Goal: Download file/media

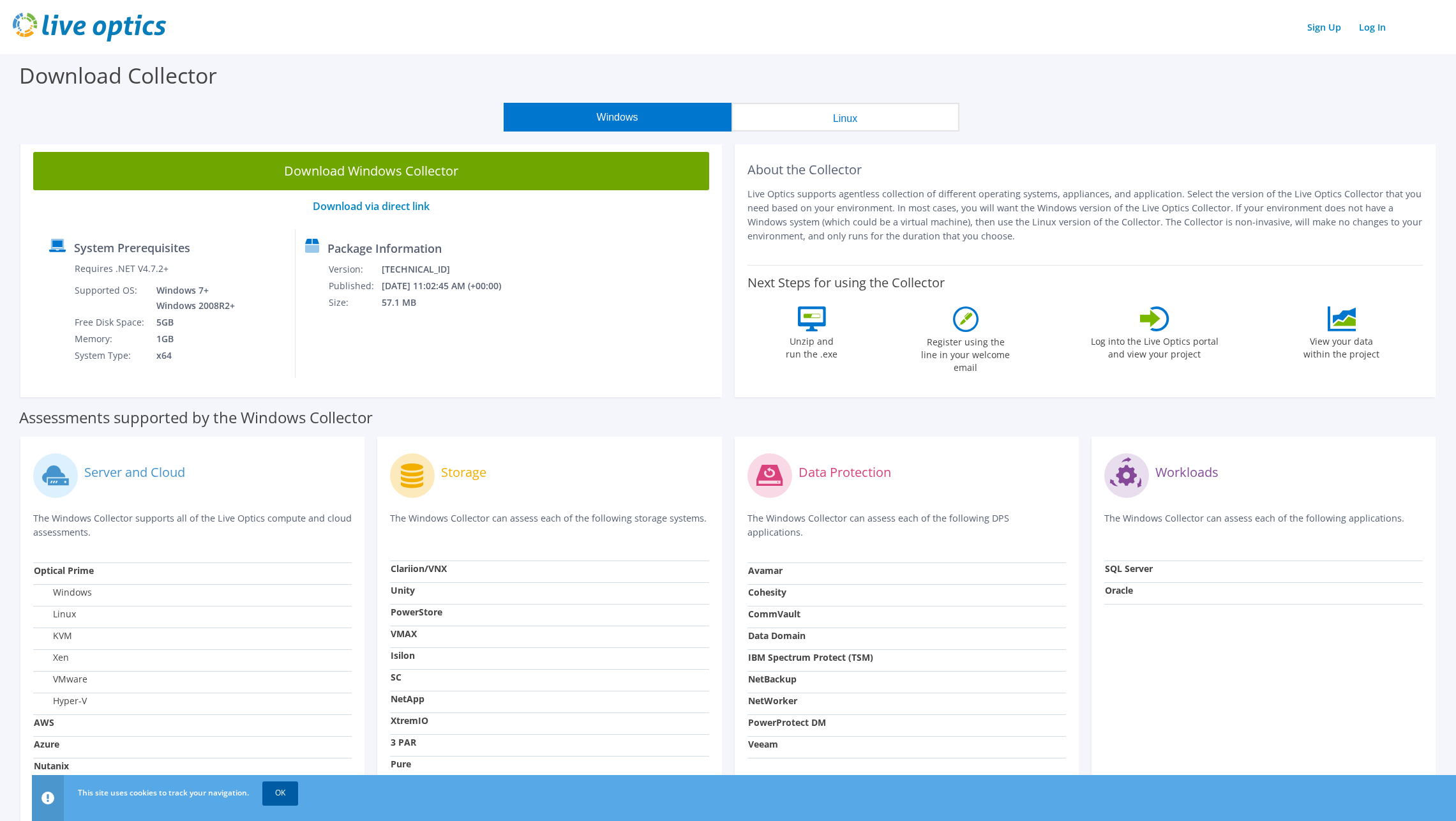
click at [277, 793] on link "OK" at bounding box center [280, 792] width 35 height 23
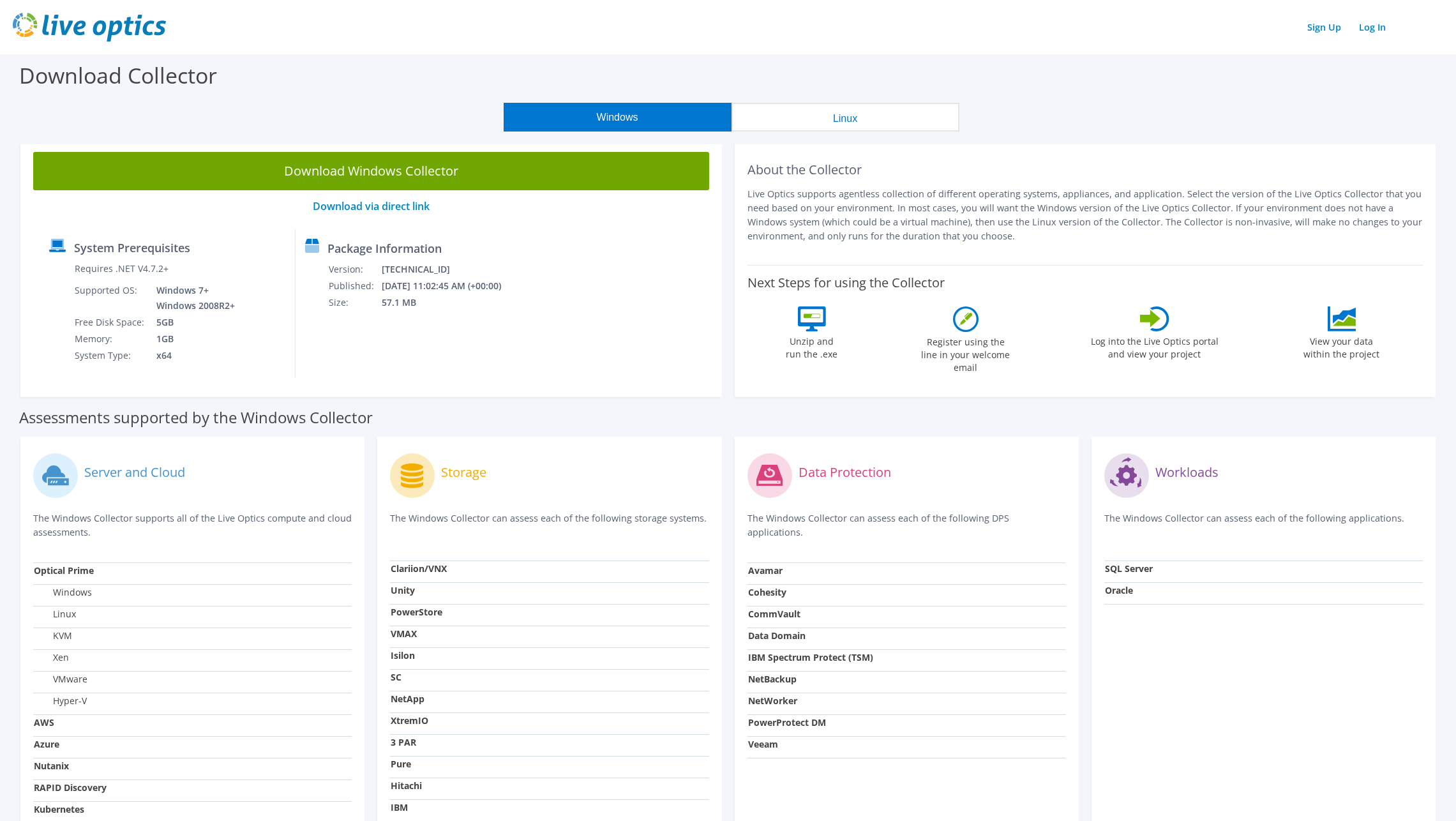
click at [730, 421] on div "Assessments supported by the Windows Collector" at bounding box center [728, 414] width 1418 height 32
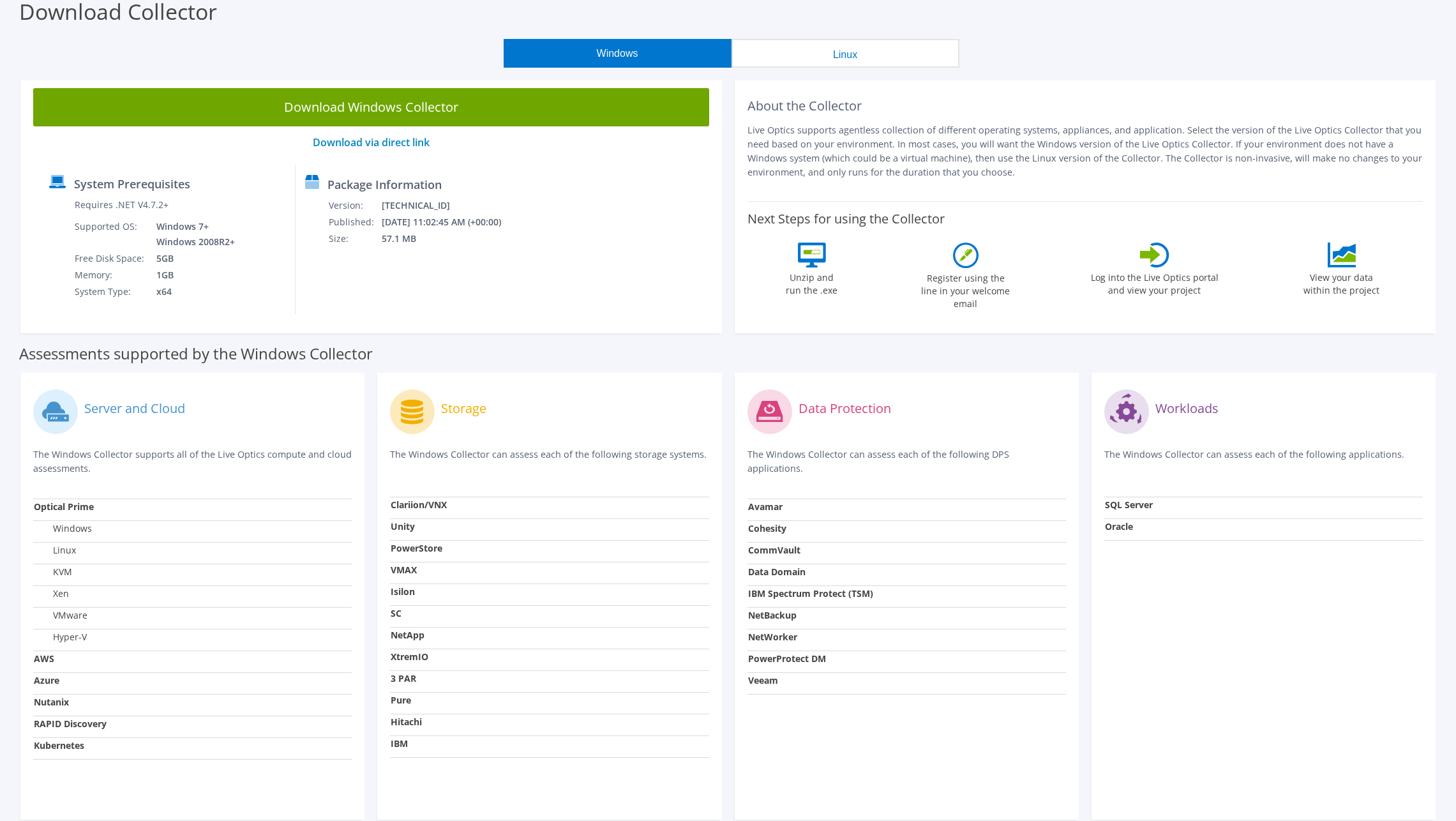
scroll to position [128, 0]
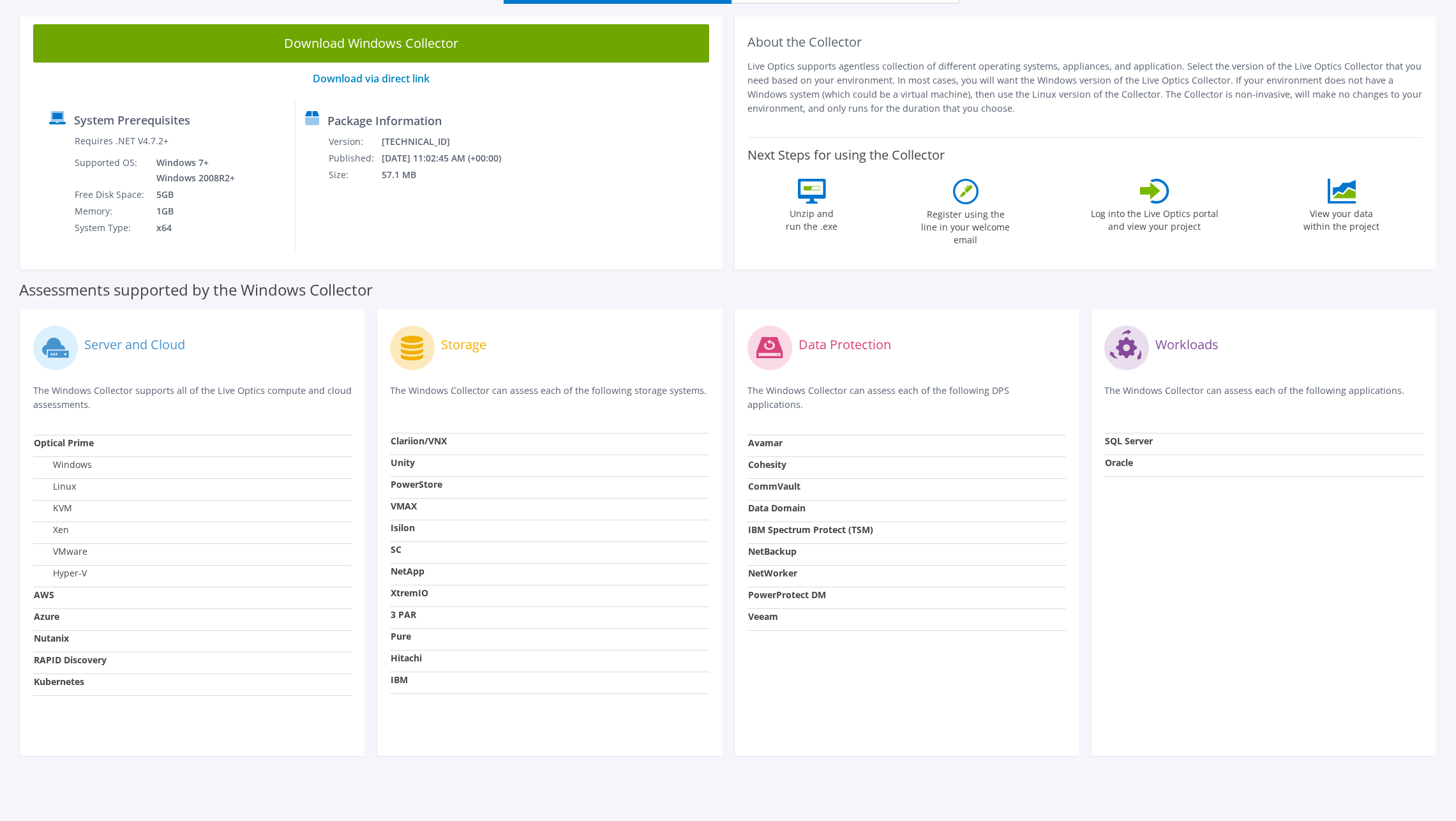
click at [730, 283] on div "Assessments supported by the Windows Collector" at bounding box center [728, 286] width 1418 height 32
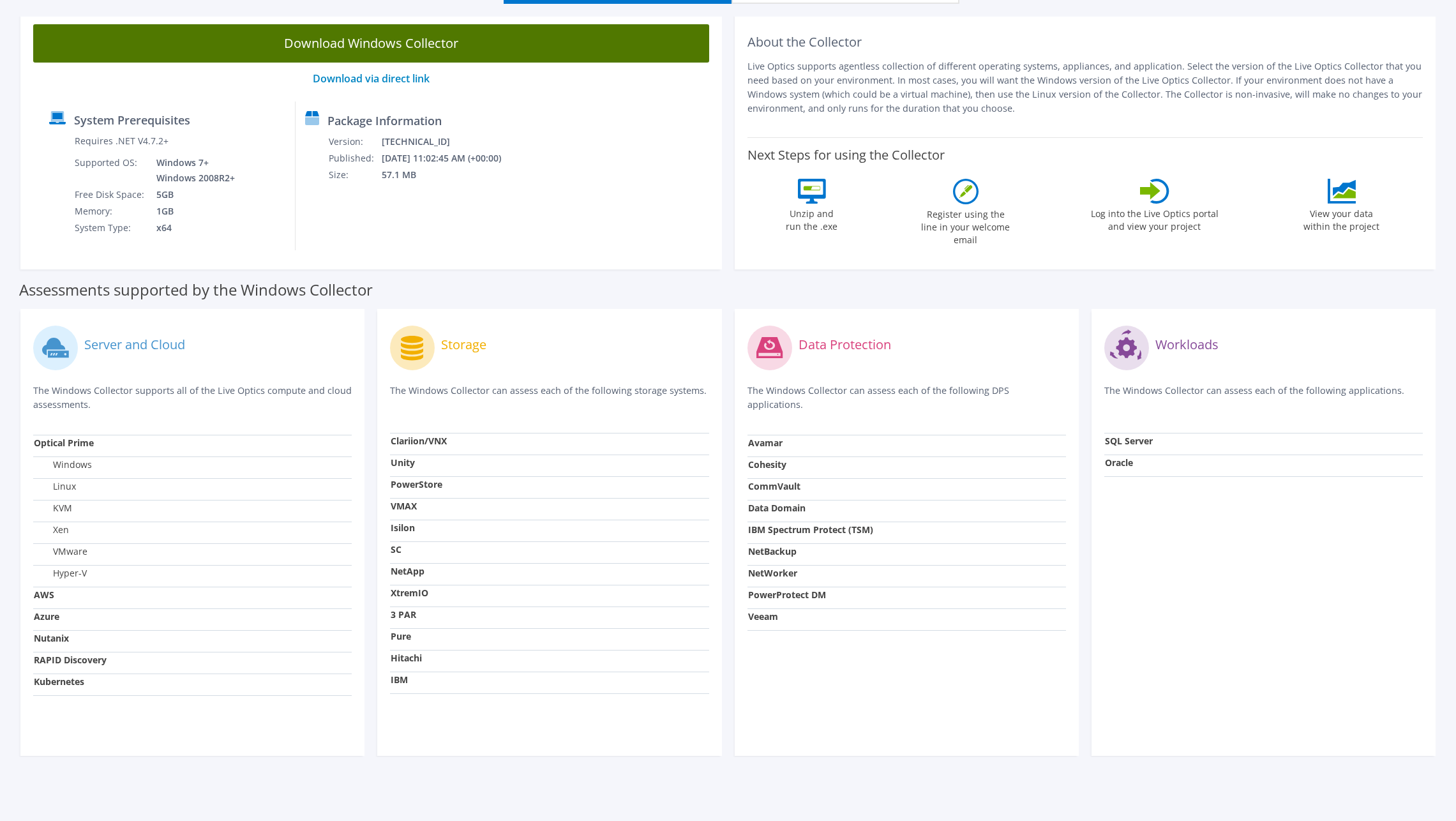
click at [361, 43] on link "Download Windows Collector" at bounding box center [371, 43] width 676 height 38
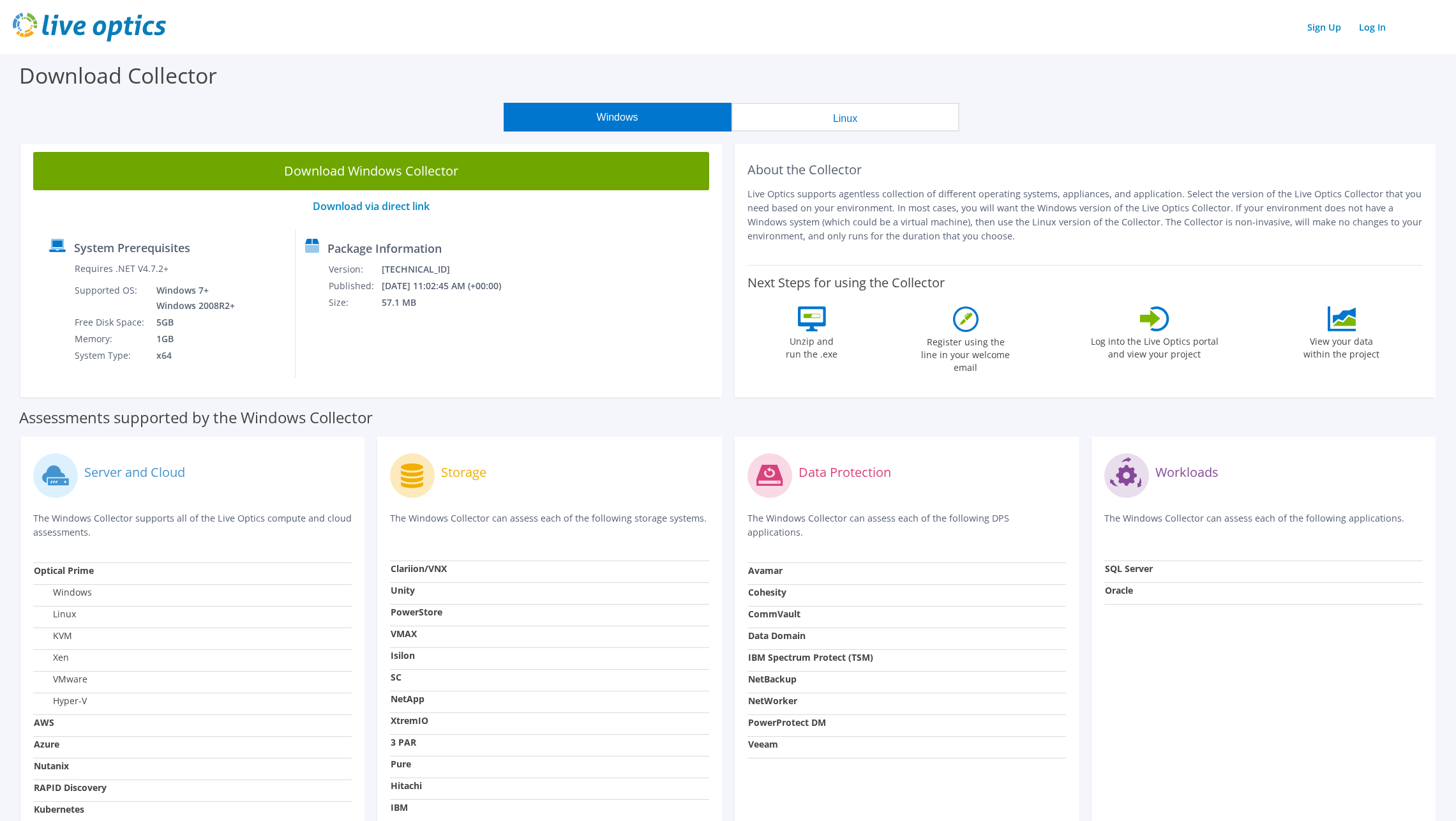
scroll to position [128, 0]
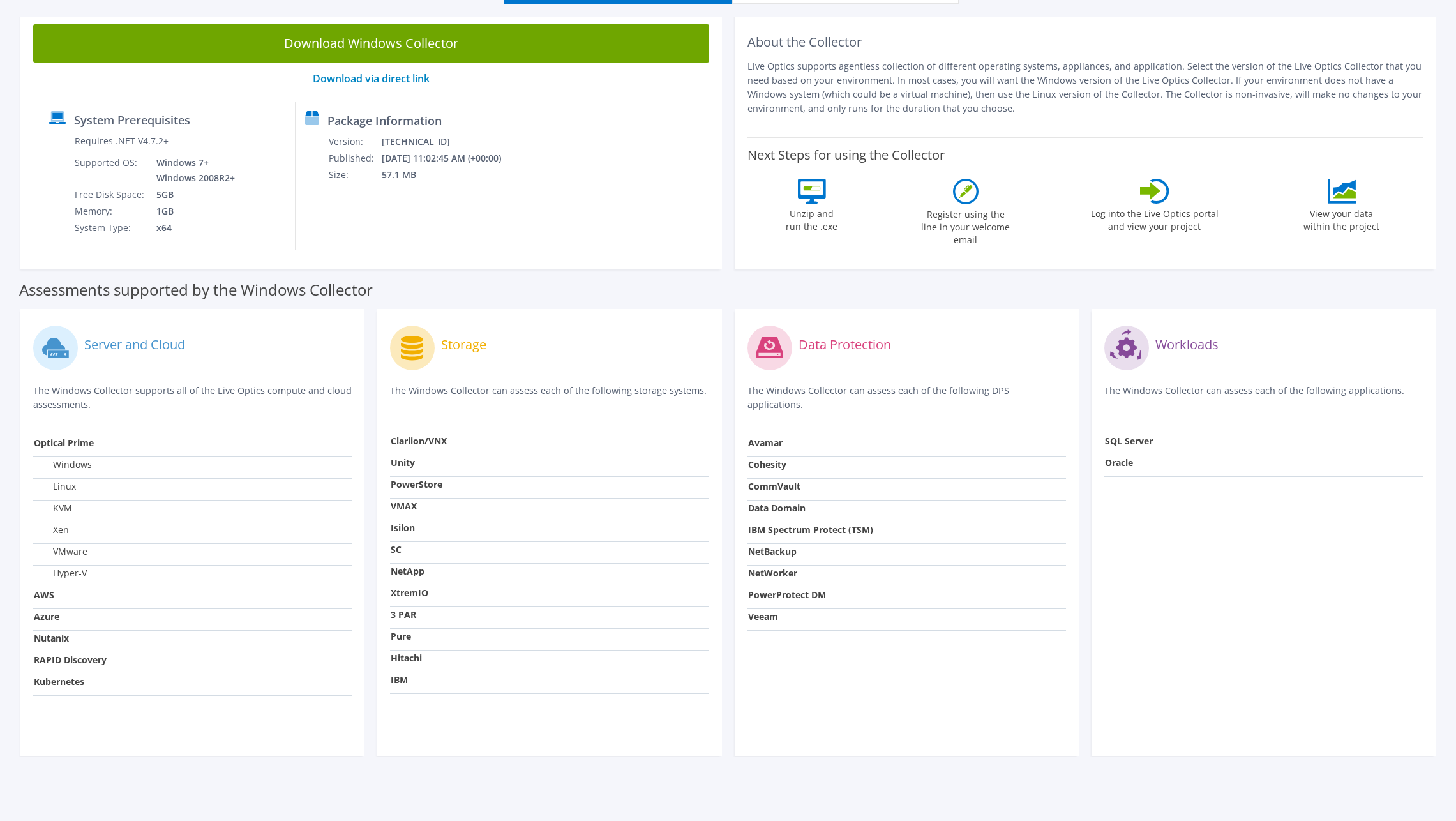
click at [728, 286] on div "Assessments supported by the Windows Collector" at bounding box center [728, 286] width 1418 height 32
click at [728, 281] on div "Assessments supported by the Windows Collector" at bounding box center [728, 286] width 1418 height 32
click at [726, 285] on div "Assessments supported by the Windows Collector" at bounding box center [728, 286] width 1418 height 32
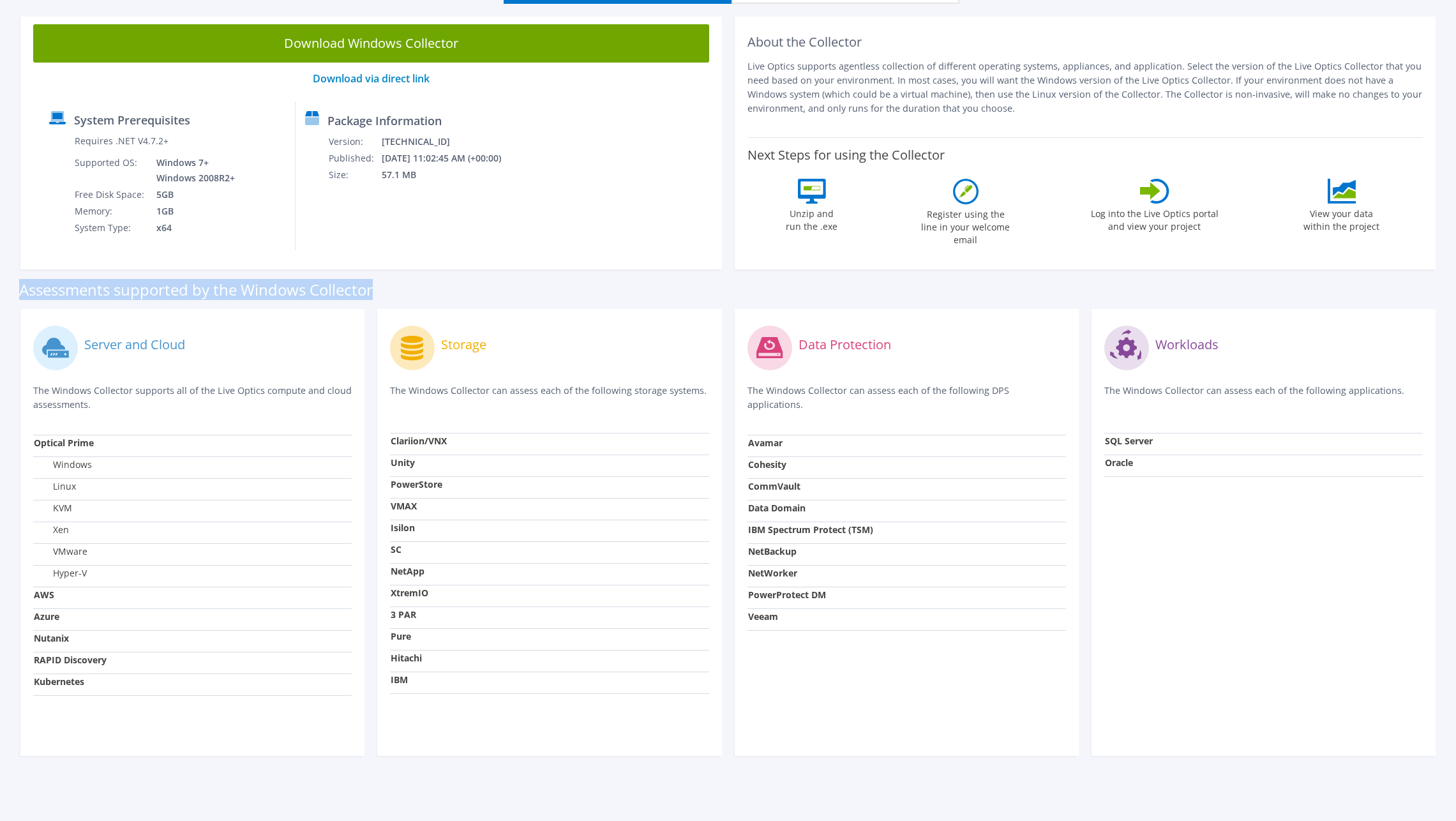
click at [728, 285] on div "Assessments supported by the Windows Collector" at bounding box center [728, 286] width 1418 height 32
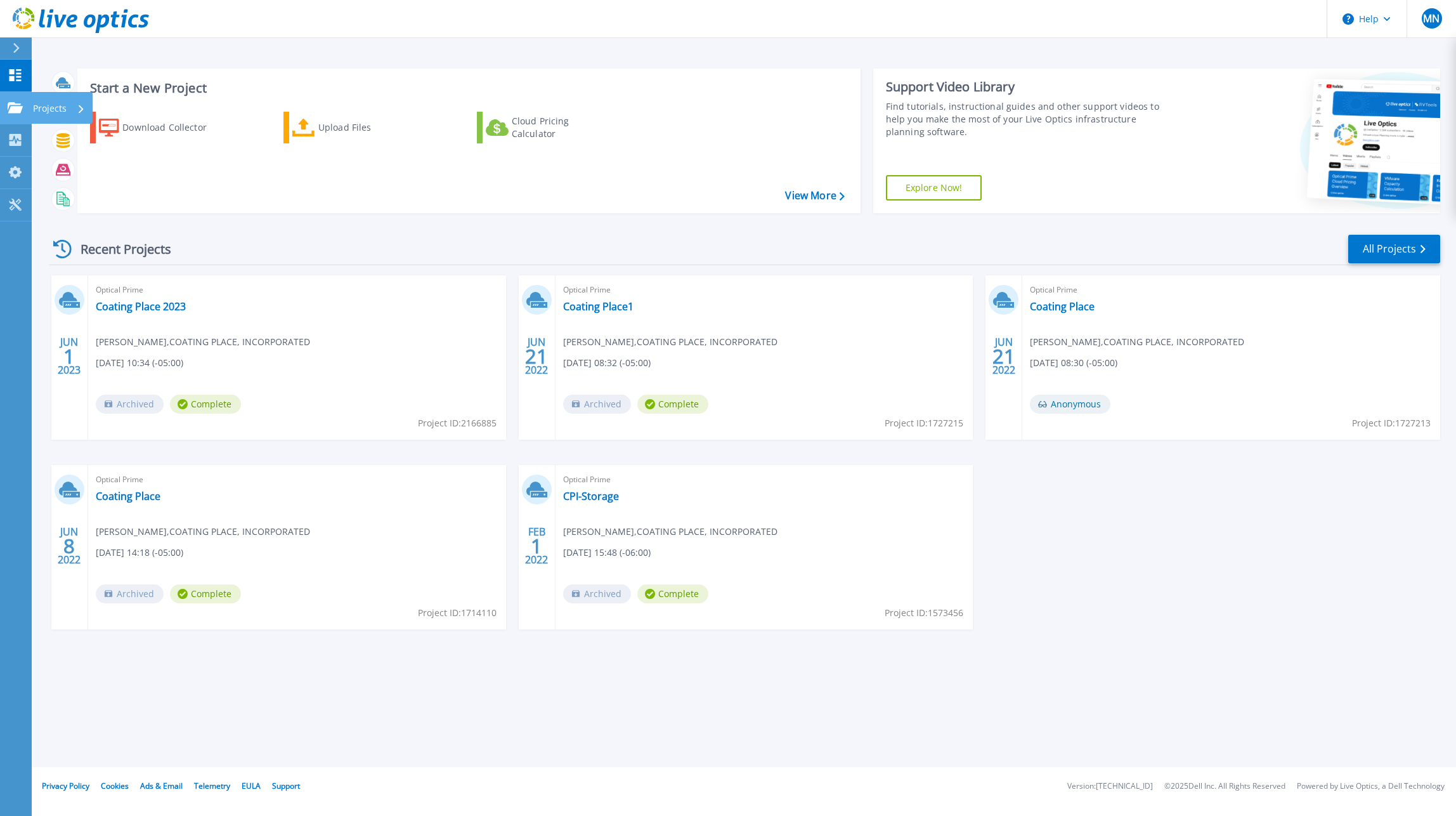
click at [17, 108] on icon at bounding box center [15, 107] width 15 height 11
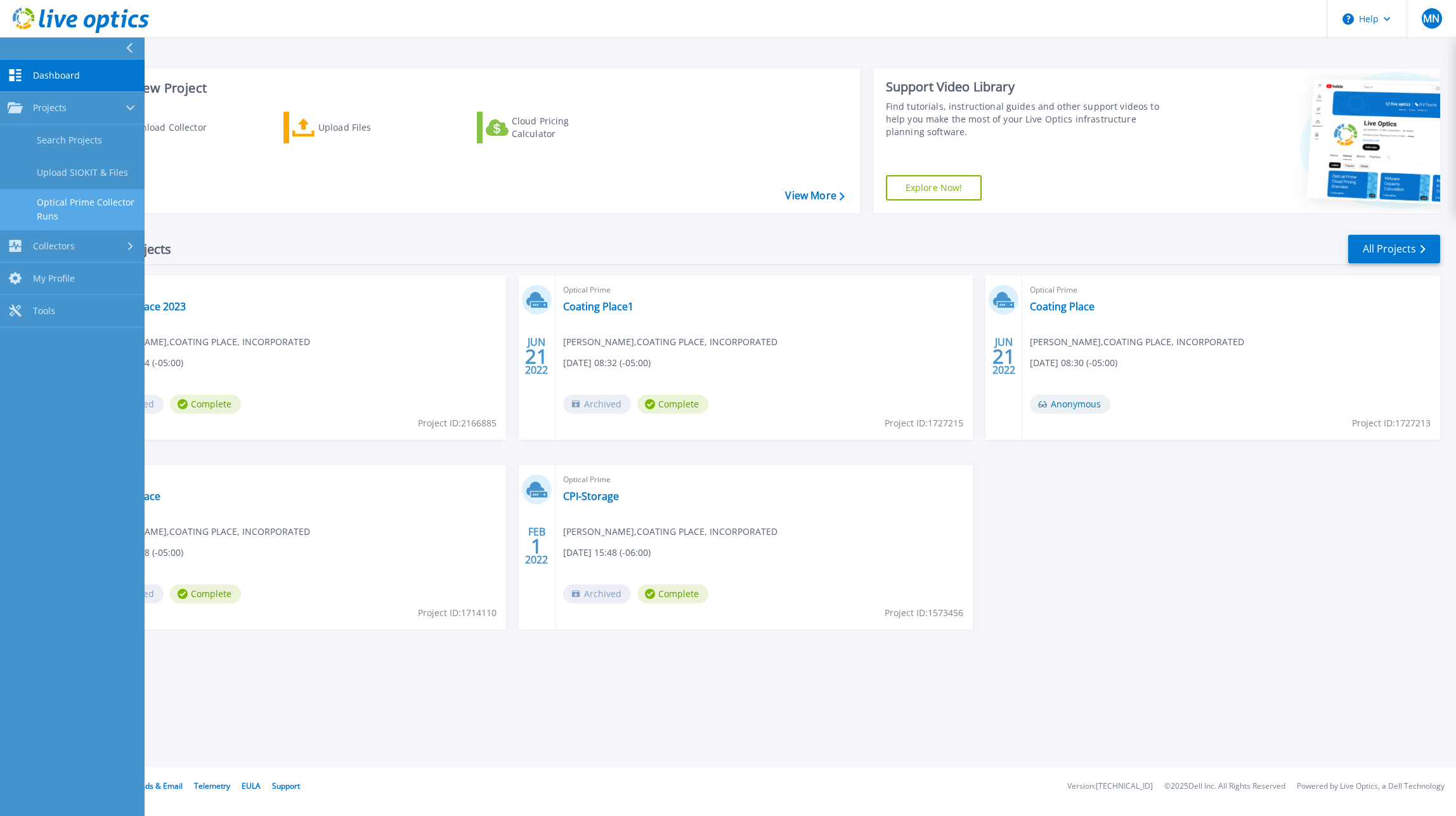
click at [76, 201] on link "Optical Prime Collector Runs" at bounding box center [72, 209] width 144 height 40
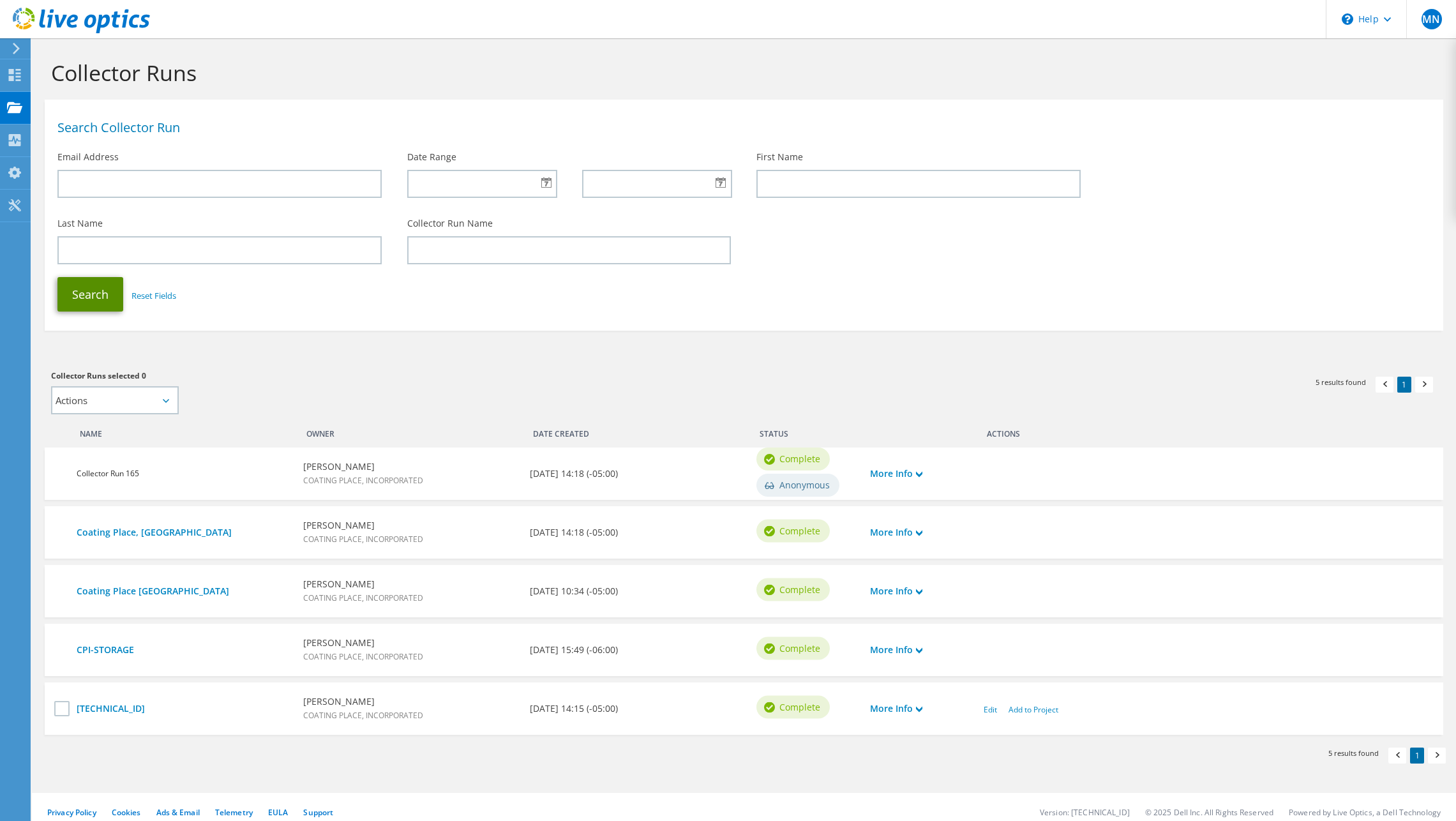
click at [94, 290] on button "Search" at bounding box center [90, 295] width 66 height 35
click at [16, 77] on icon at bounding box center [15, 75] width 16 height 12
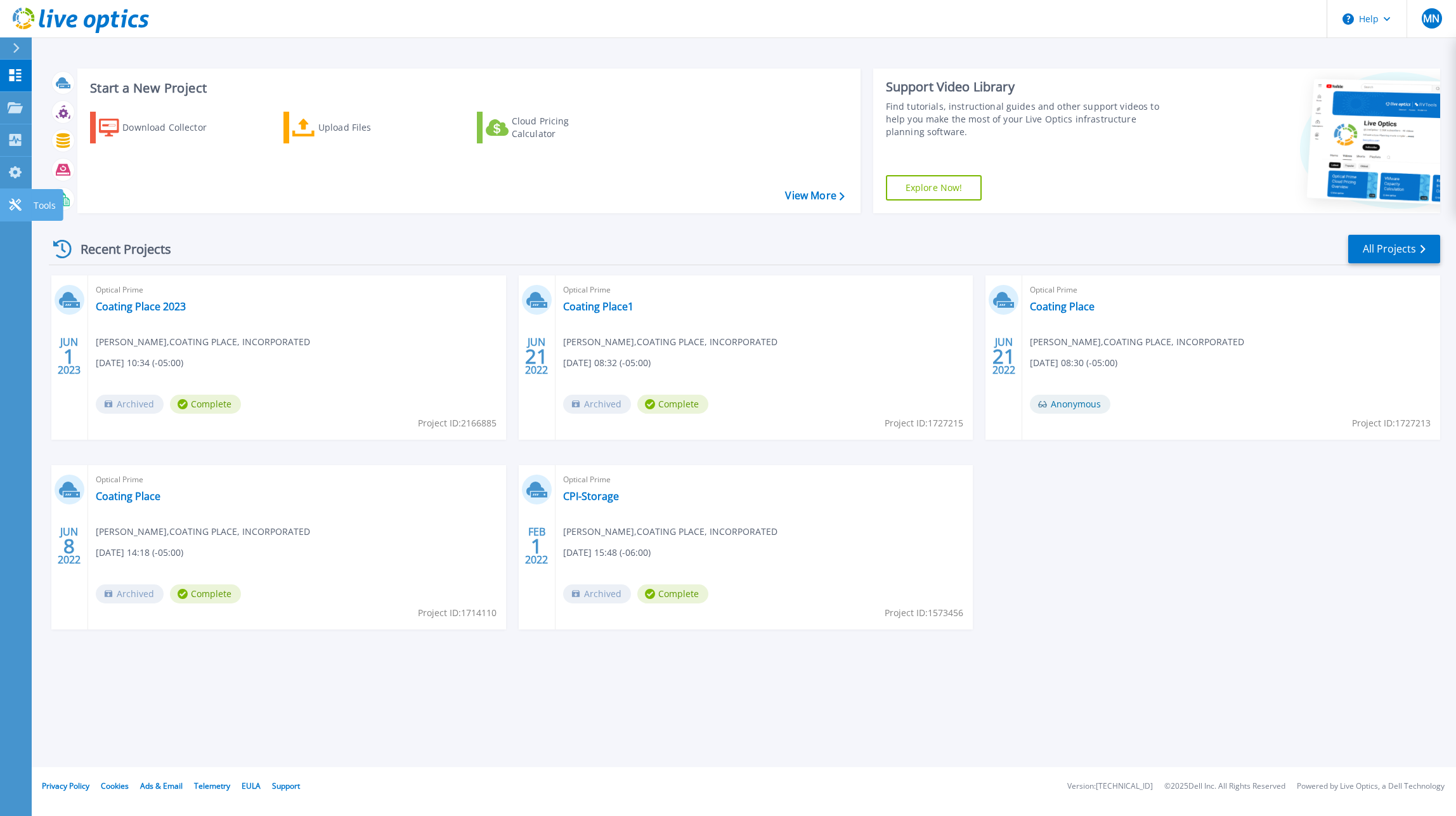
click at [18, 215] on link "Tools Tools" at bounding box center [15, 205] width 32 height 33
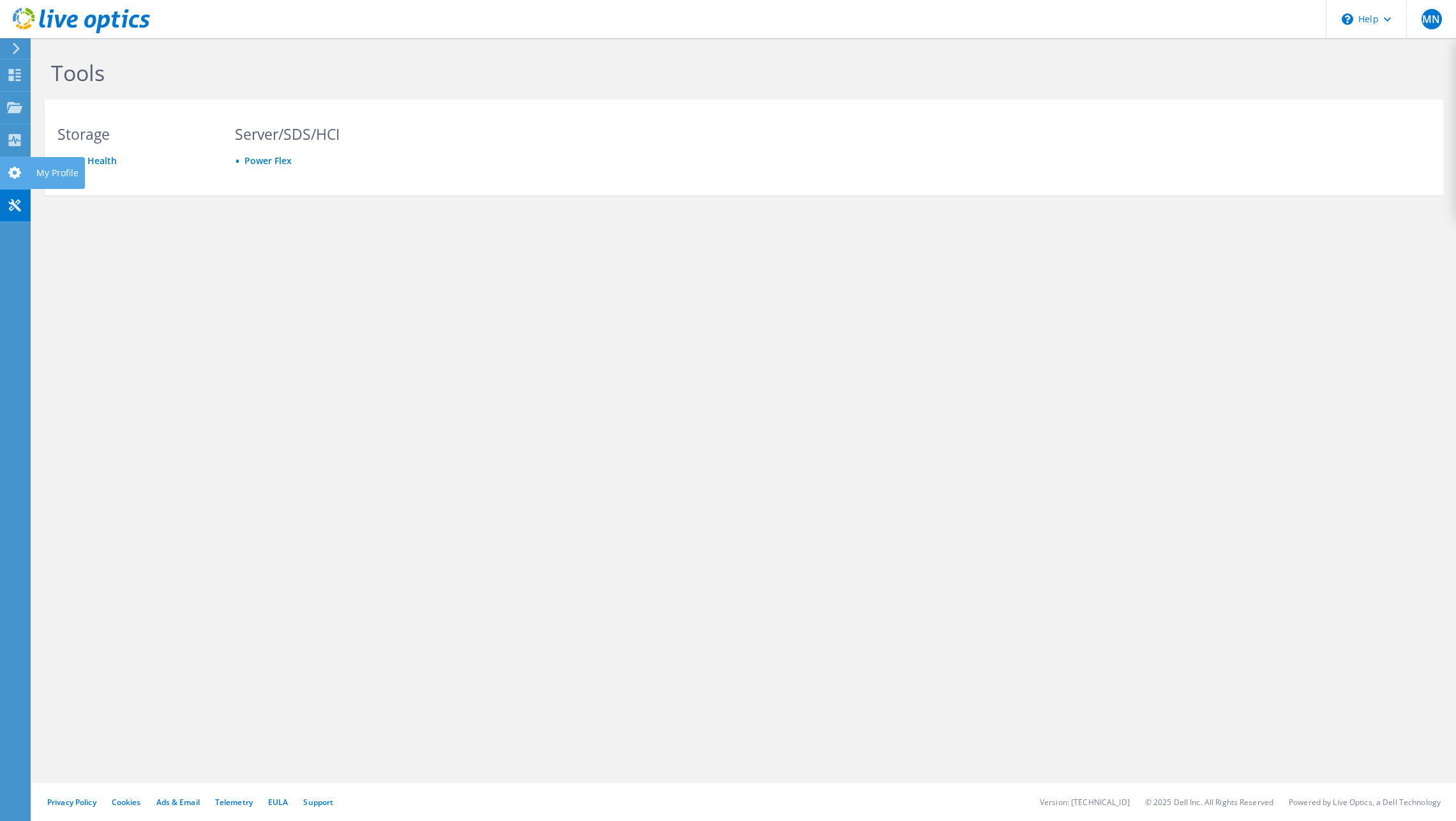
click at [11, 169] on use at bounding box center [15, 173] width 13 height 12
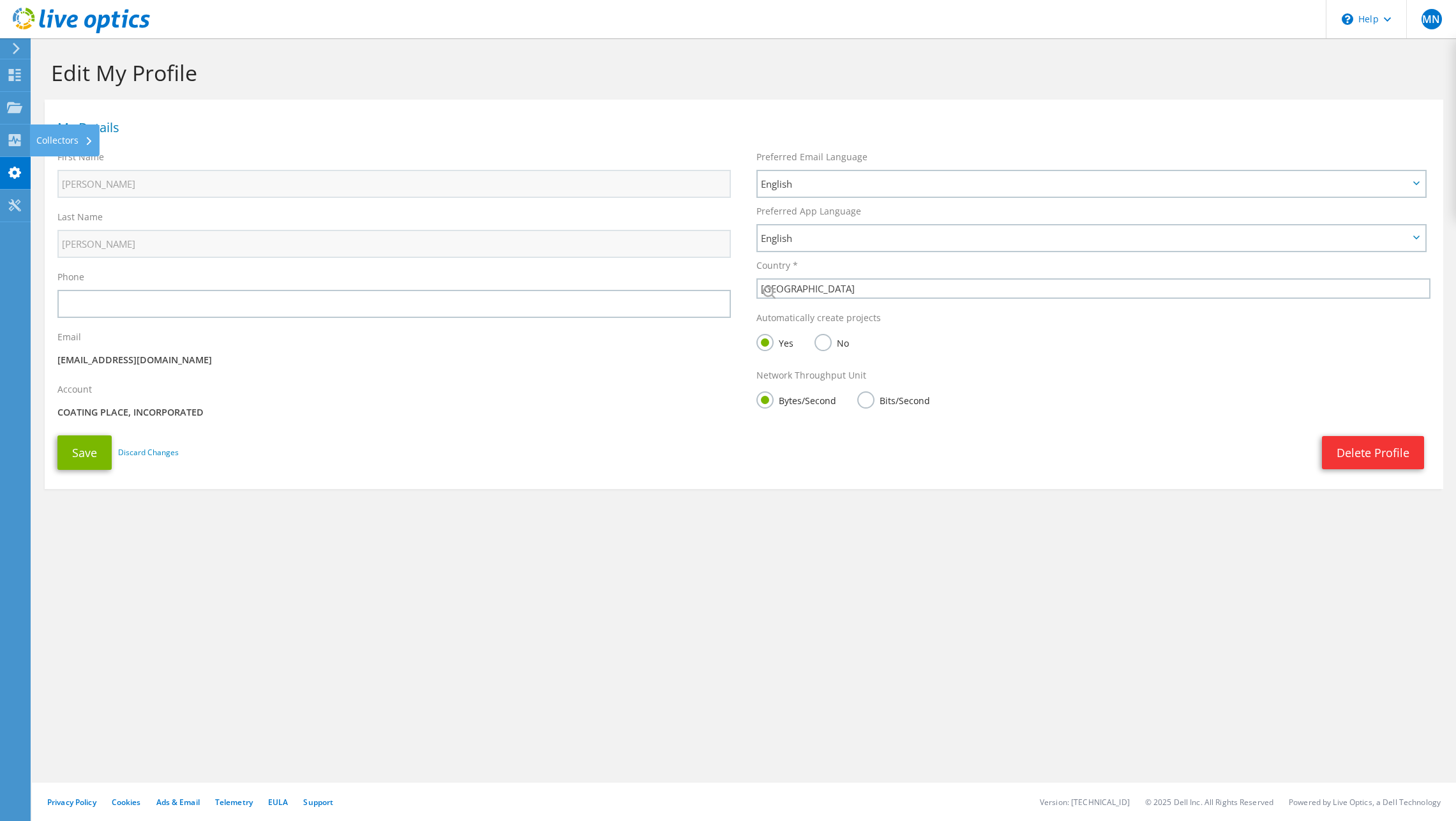
select select "224"
click at [9, 140] on use at bounding box center [15, 140] width 12 height 12
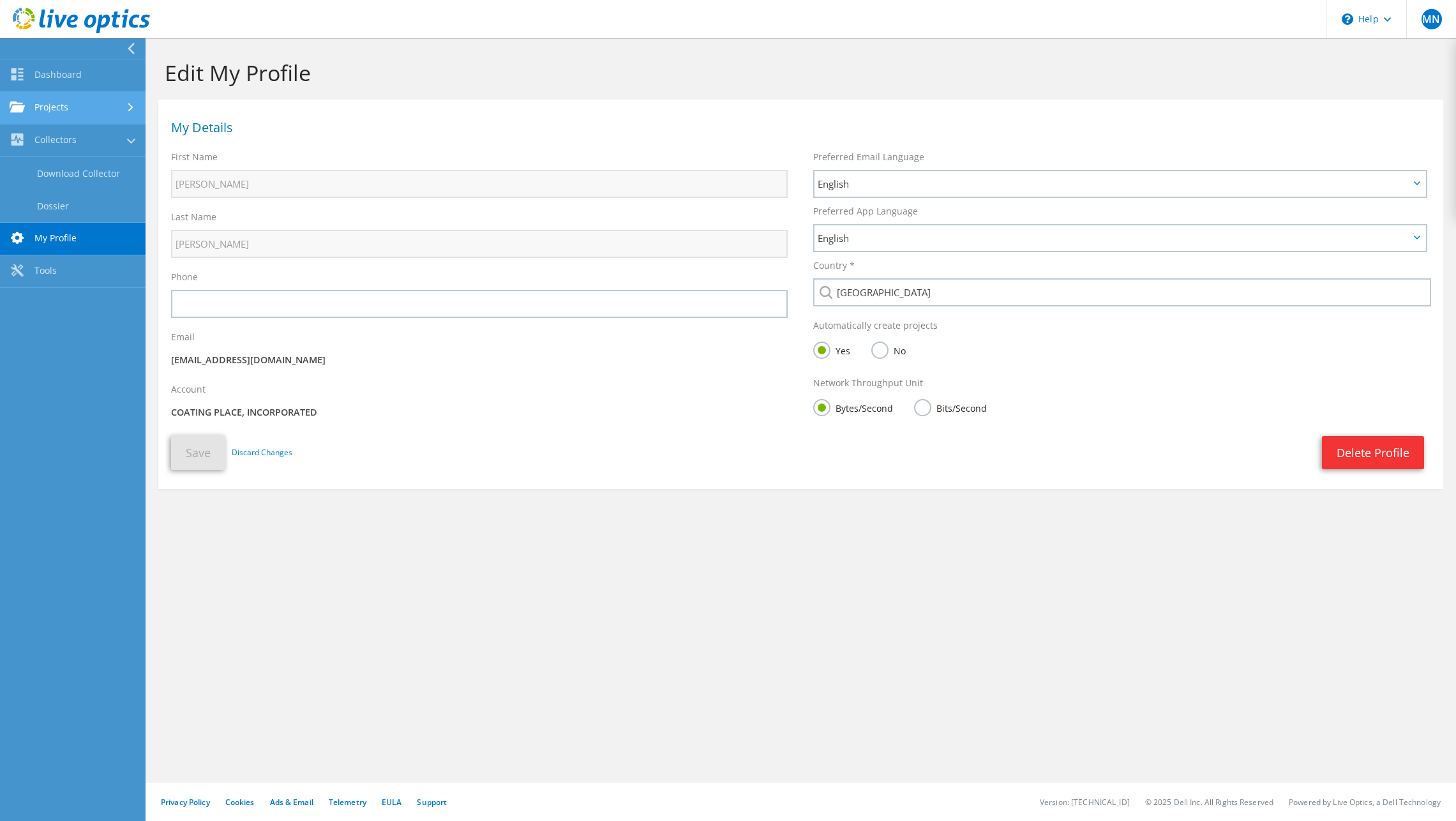
click at [74, 120] on link "Projects" at bounding box center [73, 108] width 145 height 33
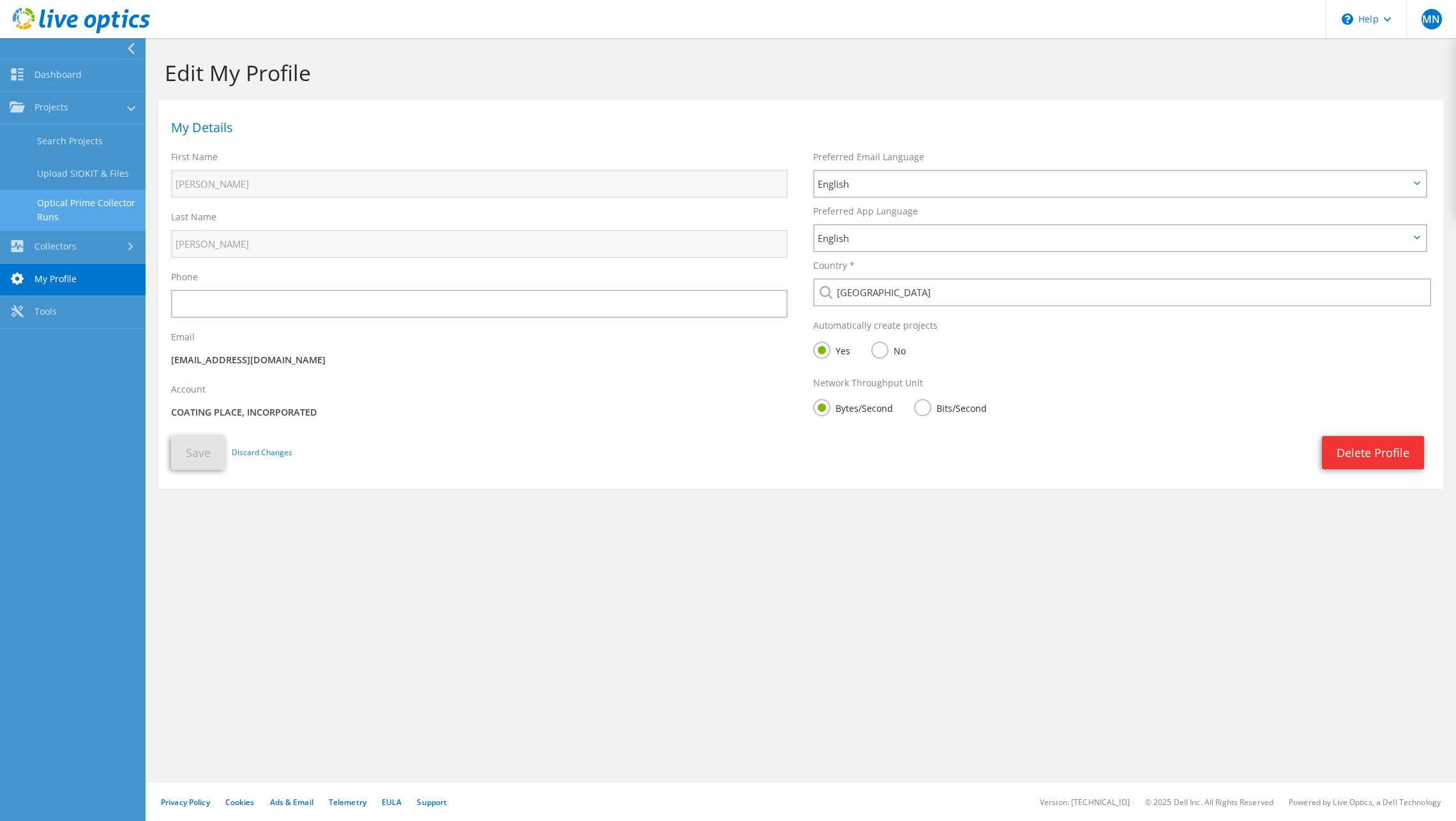
click at [82, 200] on link "Optical Prime Collector Runs" at bounding box center [73, 209] width 145 height 41
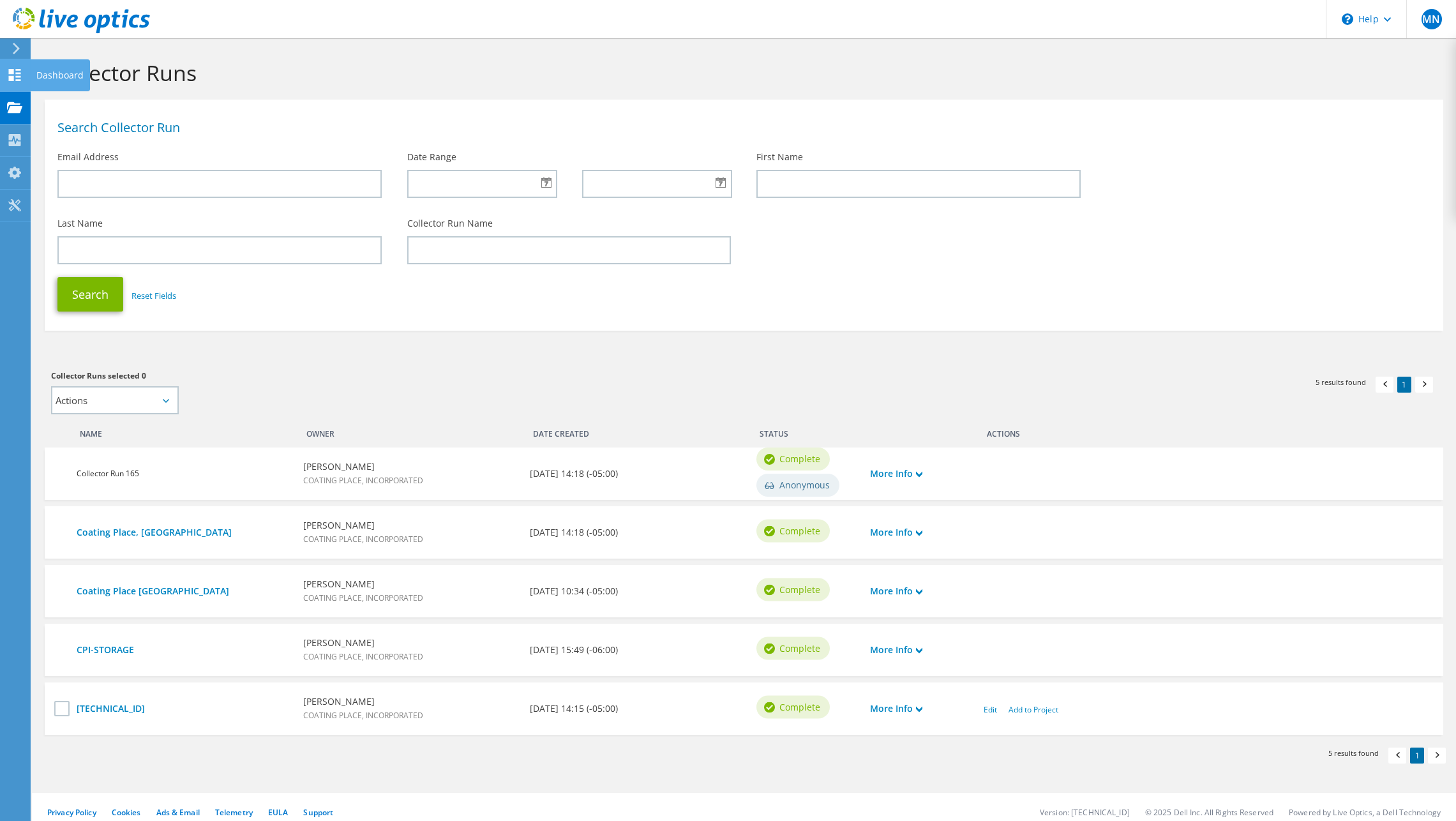
click at [21, 72] on icon at bounding box center [15, 75] width 16 height 12
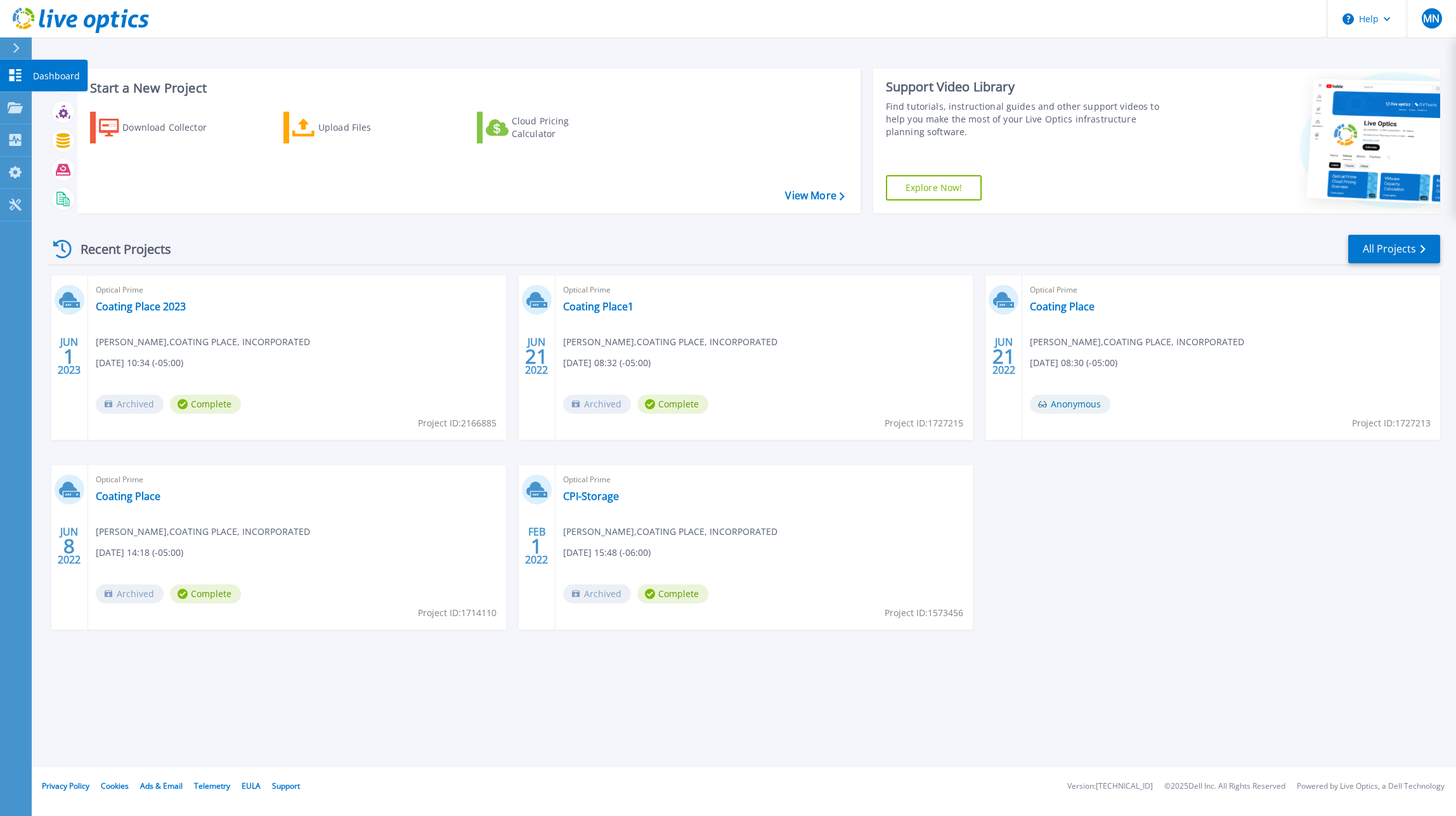
click at [14, 76] on icon at bounding box center [15, 76] width 12 height 12
click at [18, 139] on icon at bounding box center [15, 140] width 12 height 12
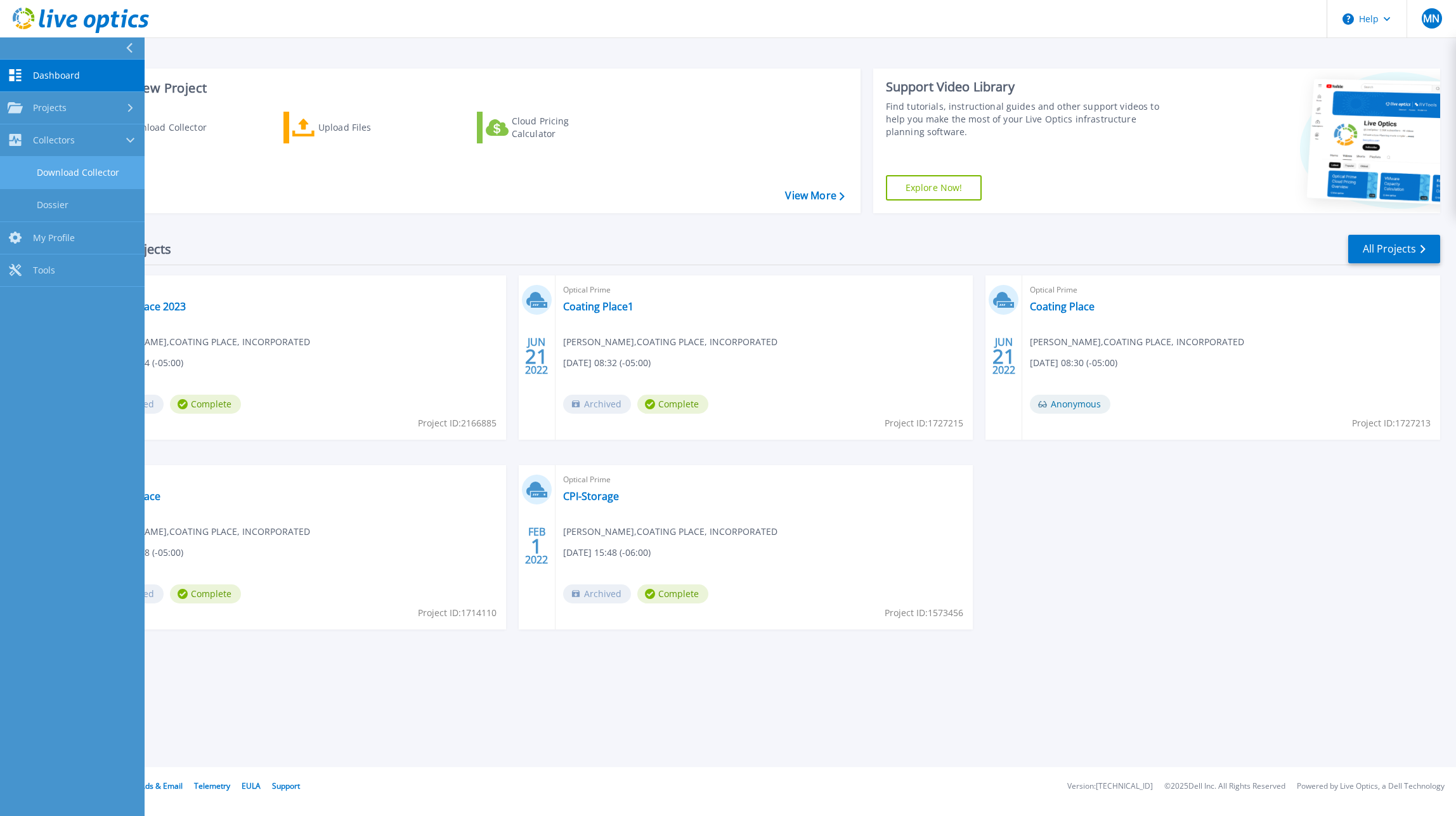
click at [49, 171] on link "Download Collector" at bounding box center [72, 174] width 144 height 33
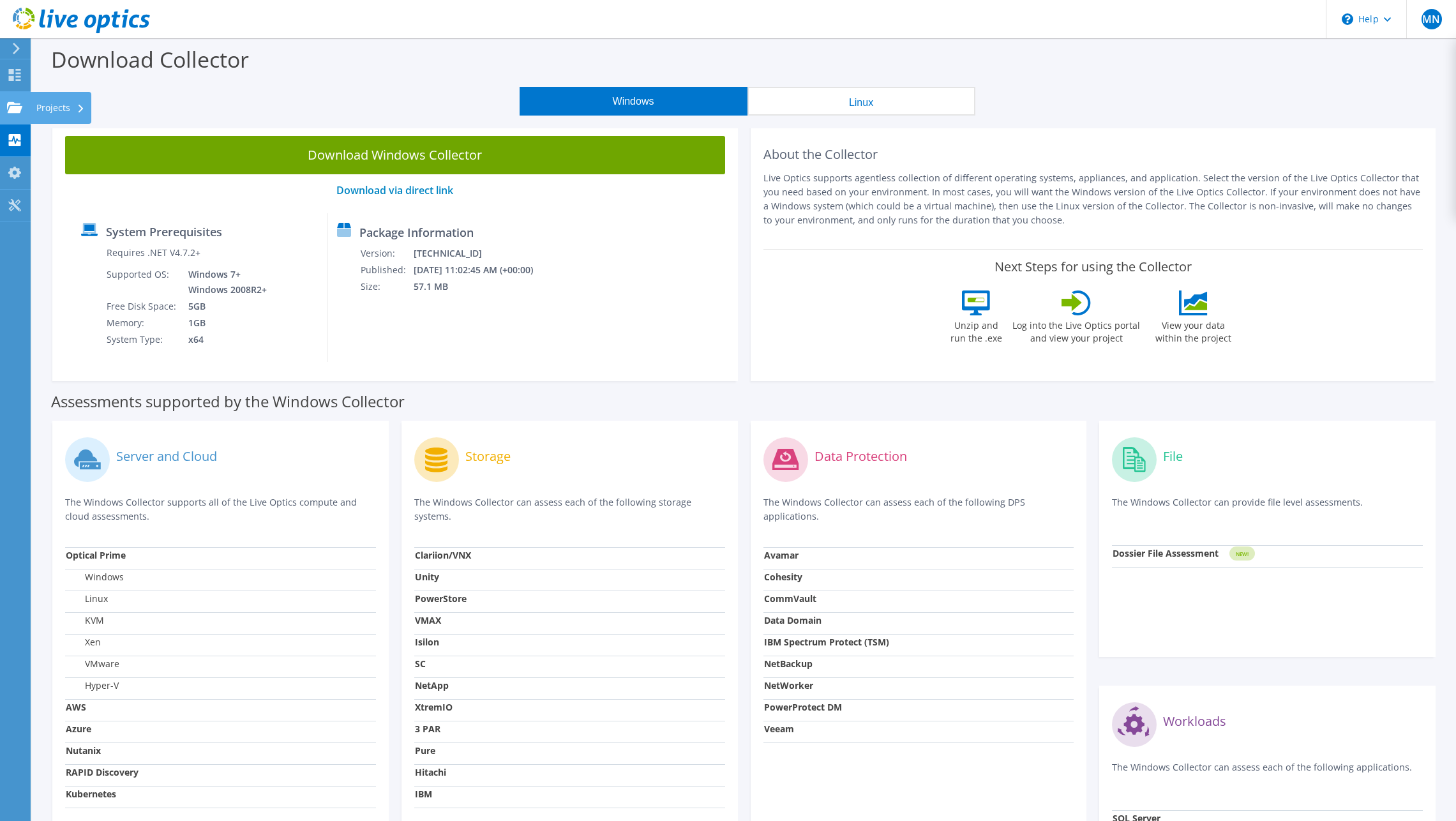
click at [16, 105] on icon at bounding box center [15, 107] width 16 height 12
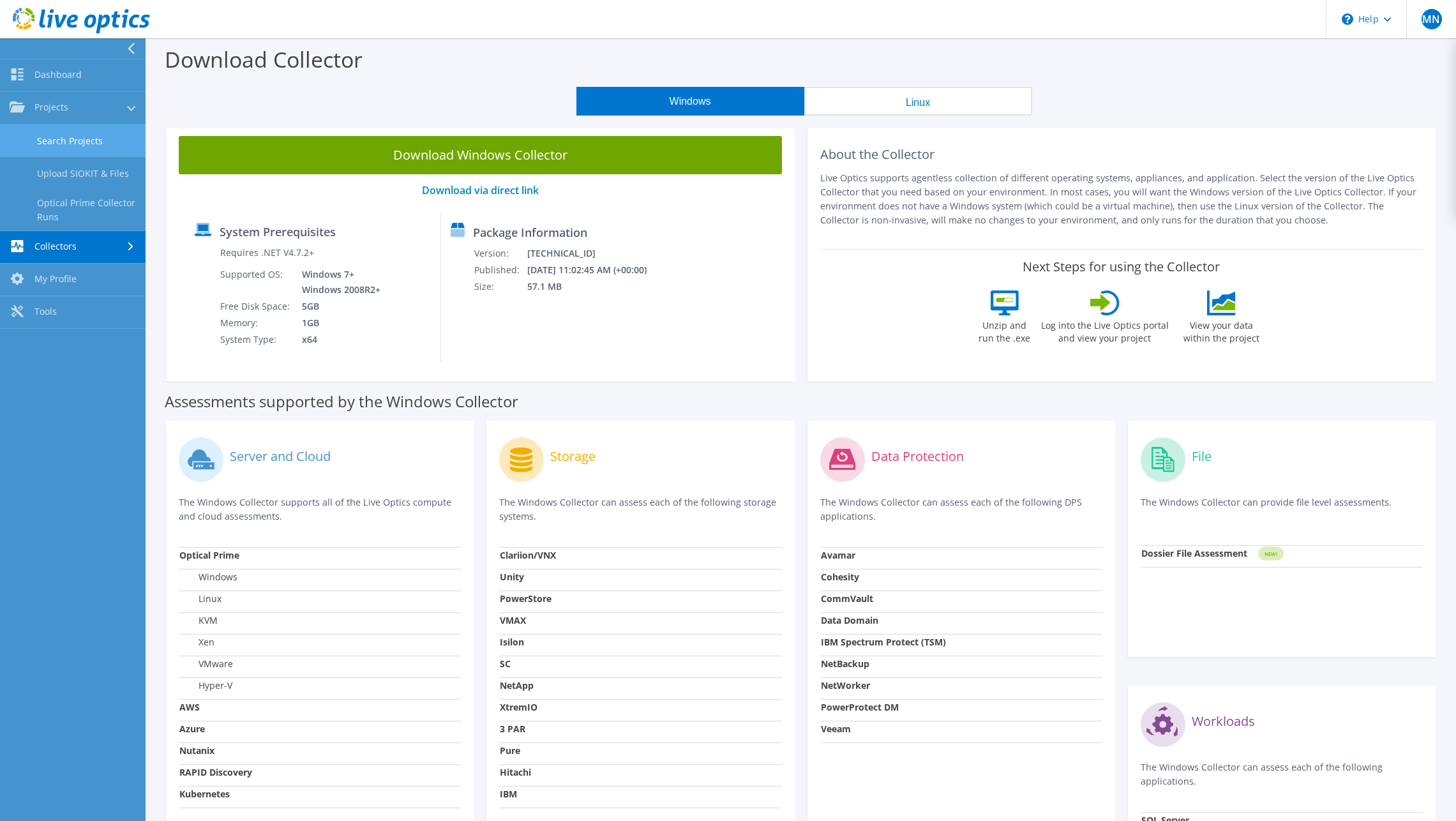
click at [61, 136] on link "Search Projects" at bounding box center [73, 141] width 145 height 33
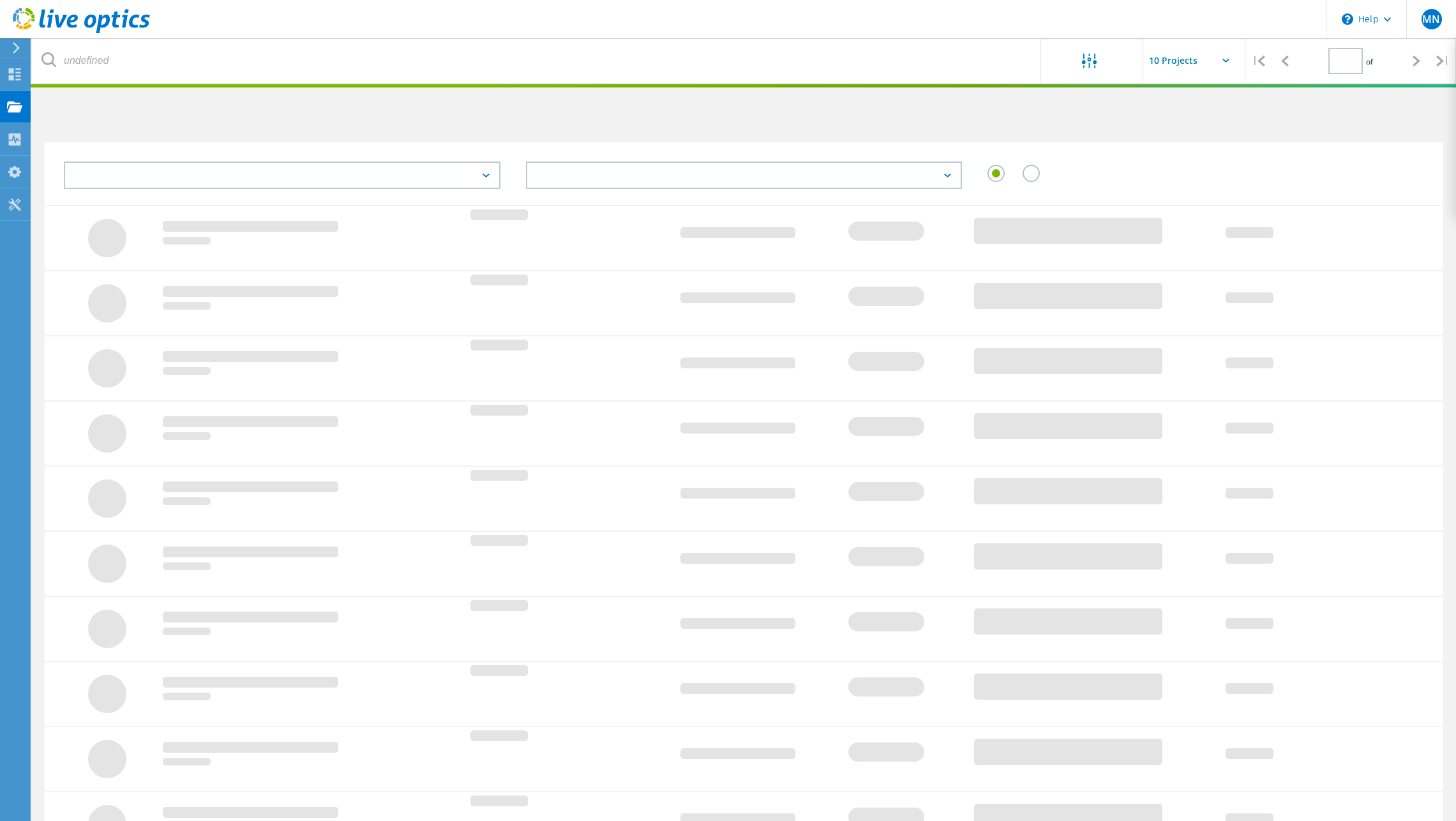
type input "1"
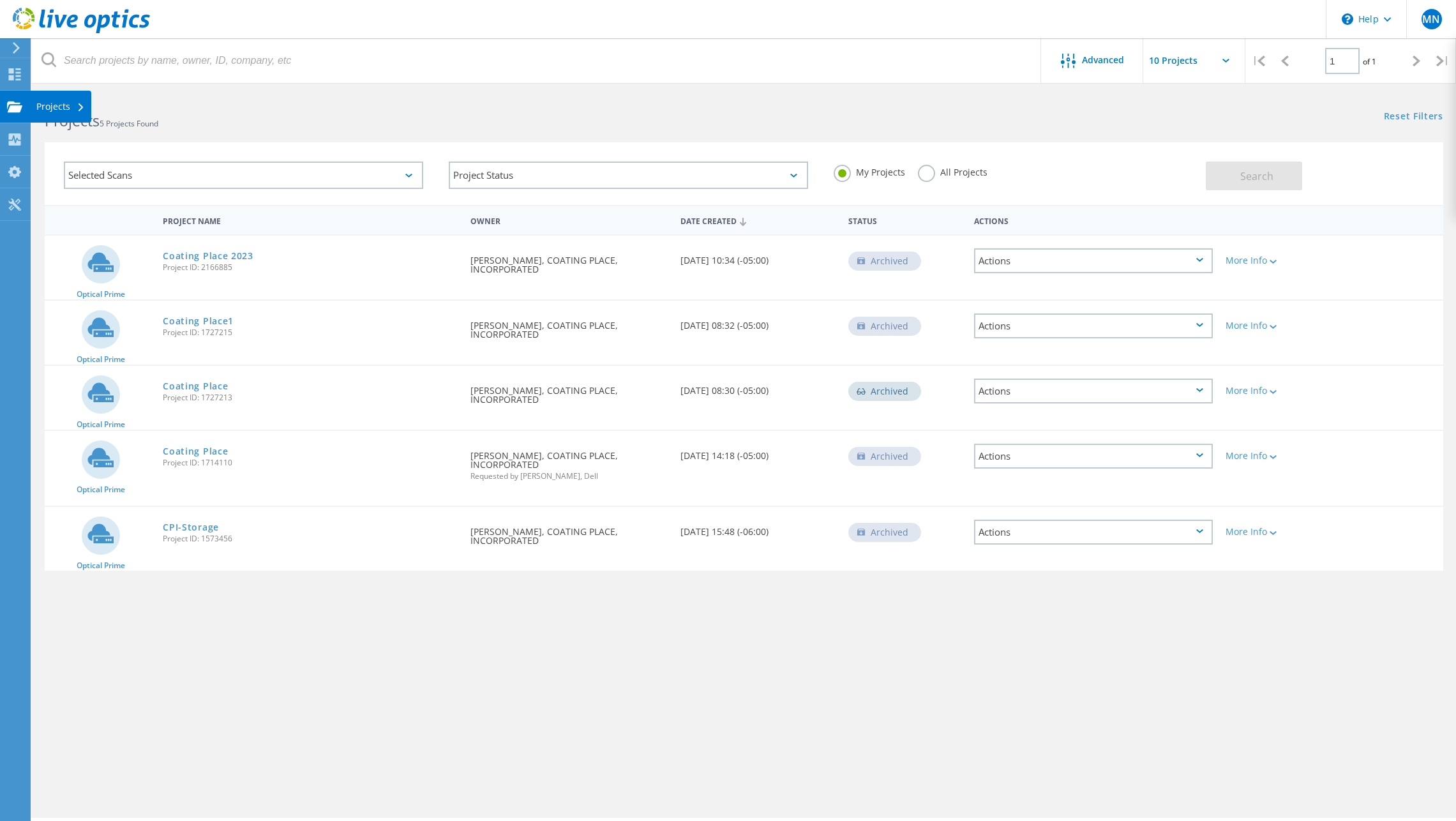
click at [16, 112] on icon at bounding box center [15, 107] width 16 height 12
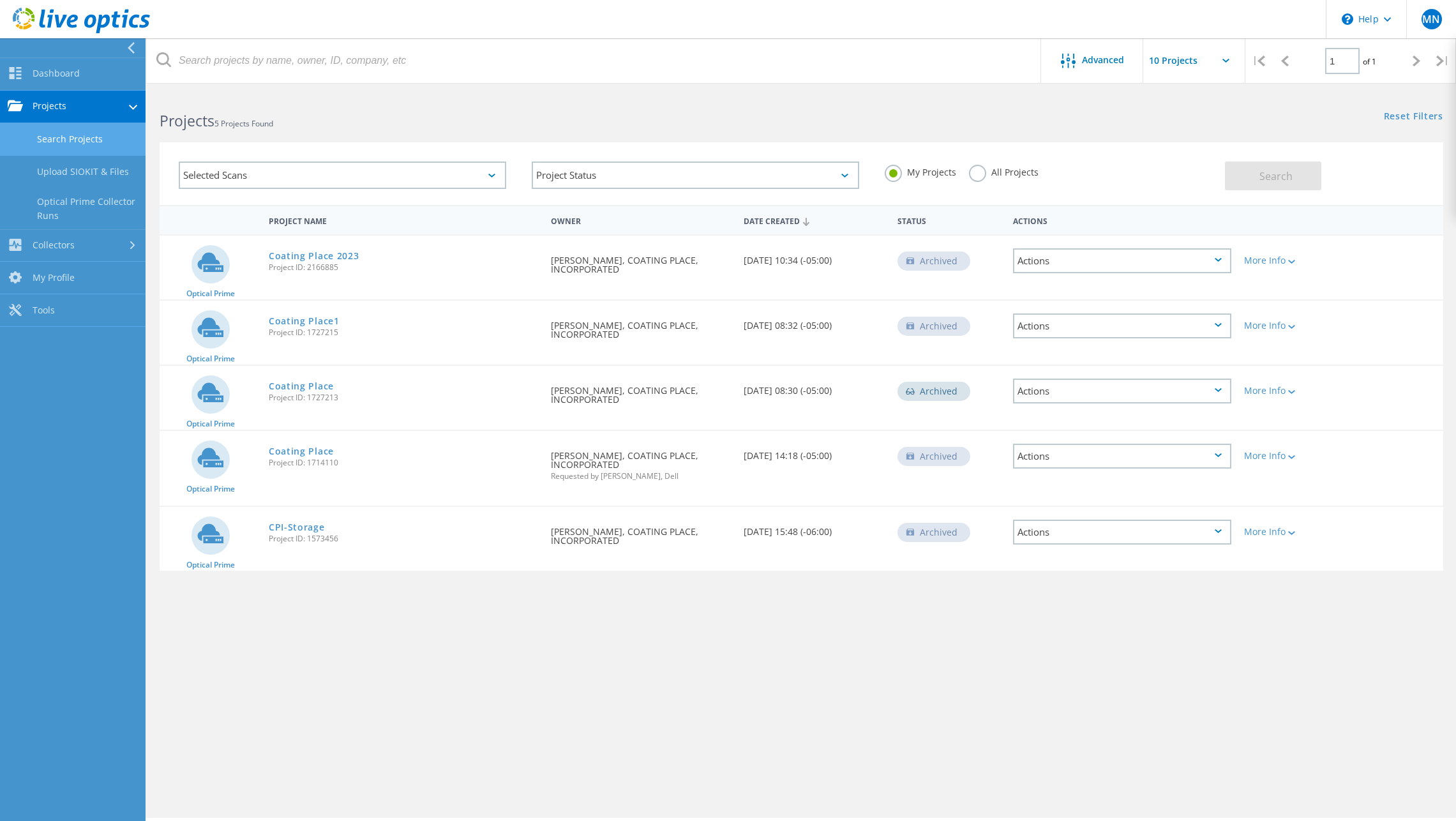
click at [77, 137] on link "Search Projects" at bounding box center [73, 140] width 145 height 33
click at [73, 173] on link "Upload SIOKIT & Files" at bounding box center [73, 172] width 145 height 33
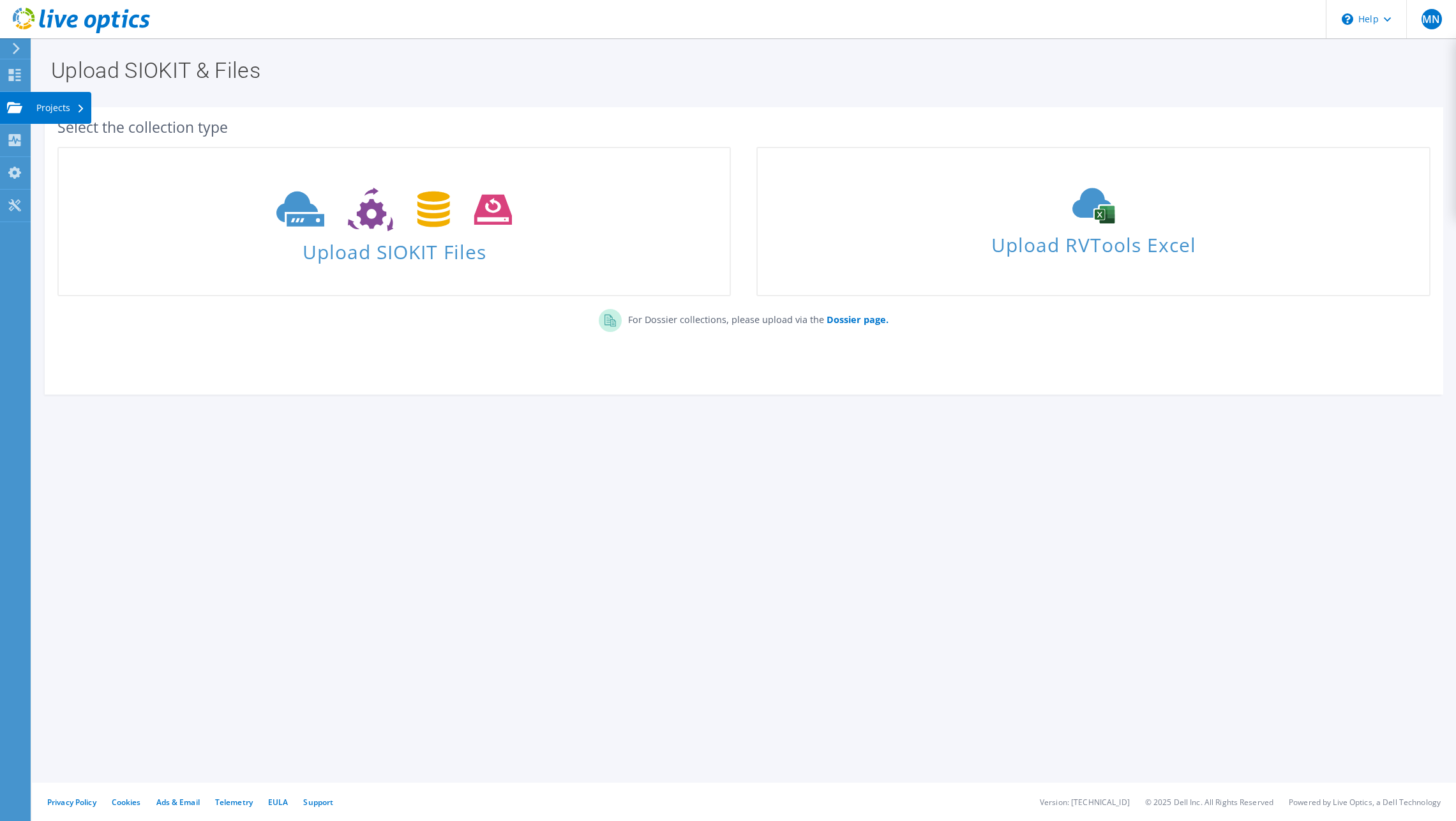
click at [14, 109] on use at bounding box center [15, 106] width 16 height 11
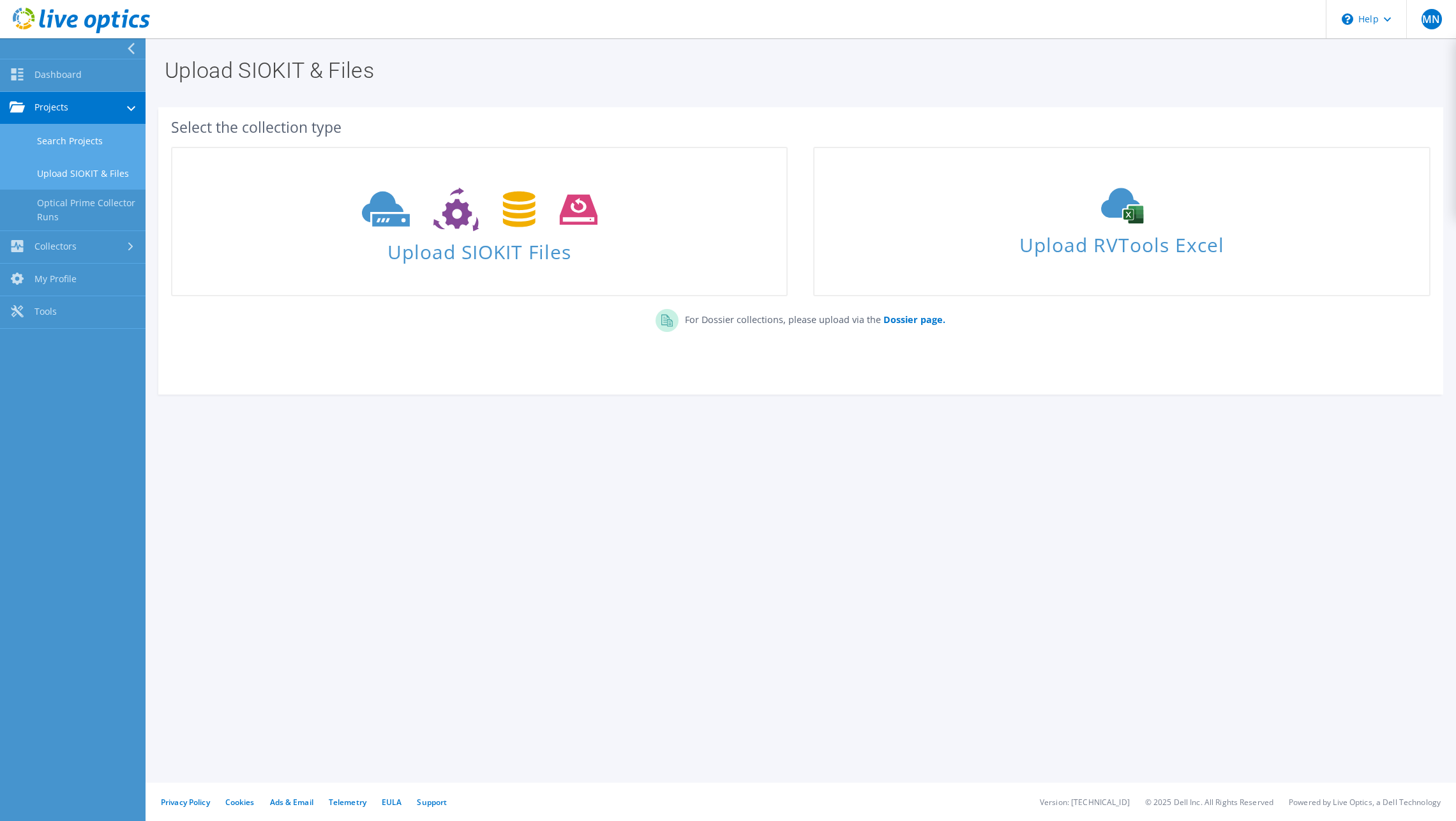
click at [73, 143] on link "Search Projects" at bounding box center [73, 141] width 145 height 33
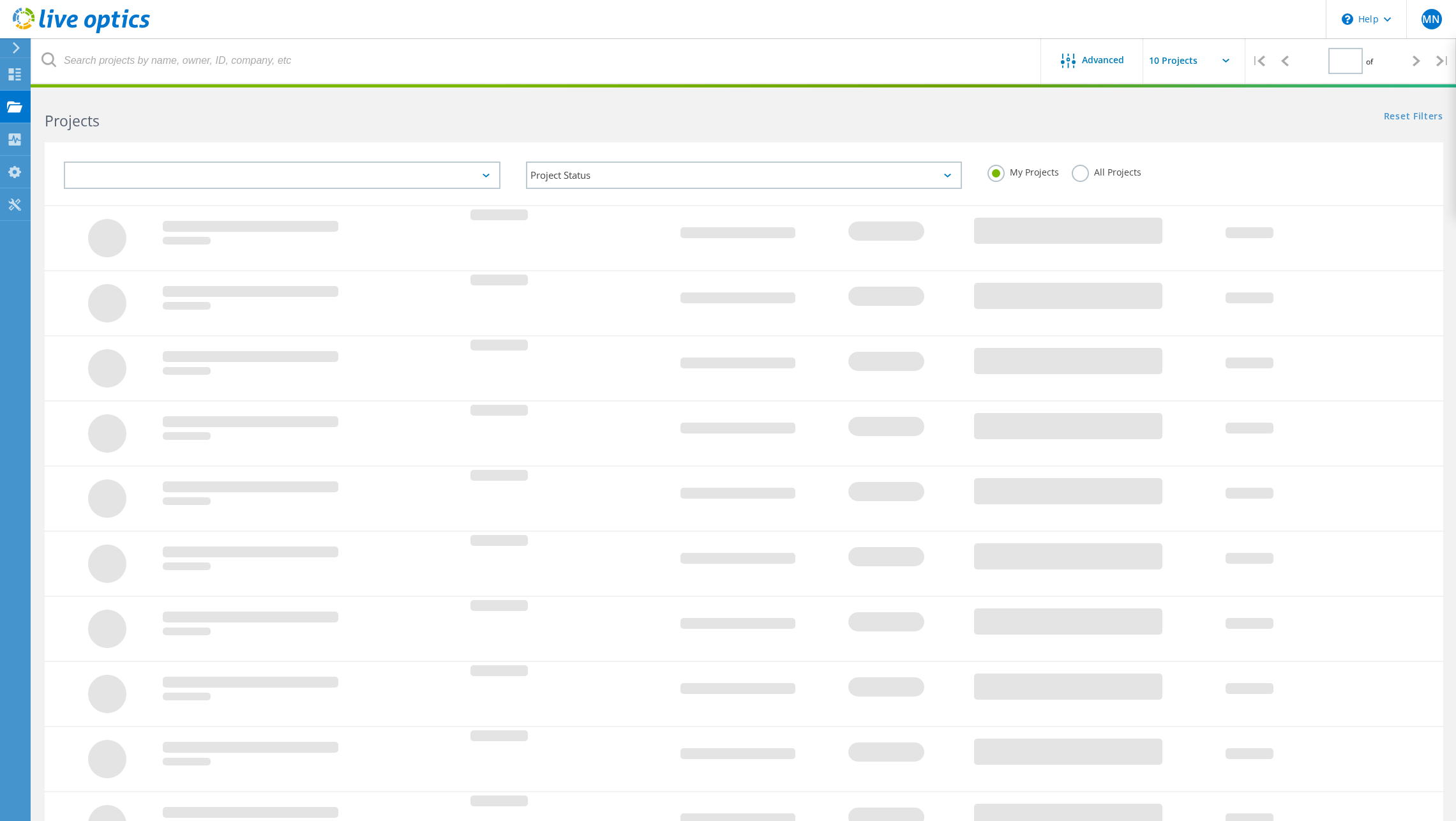
type input "1"
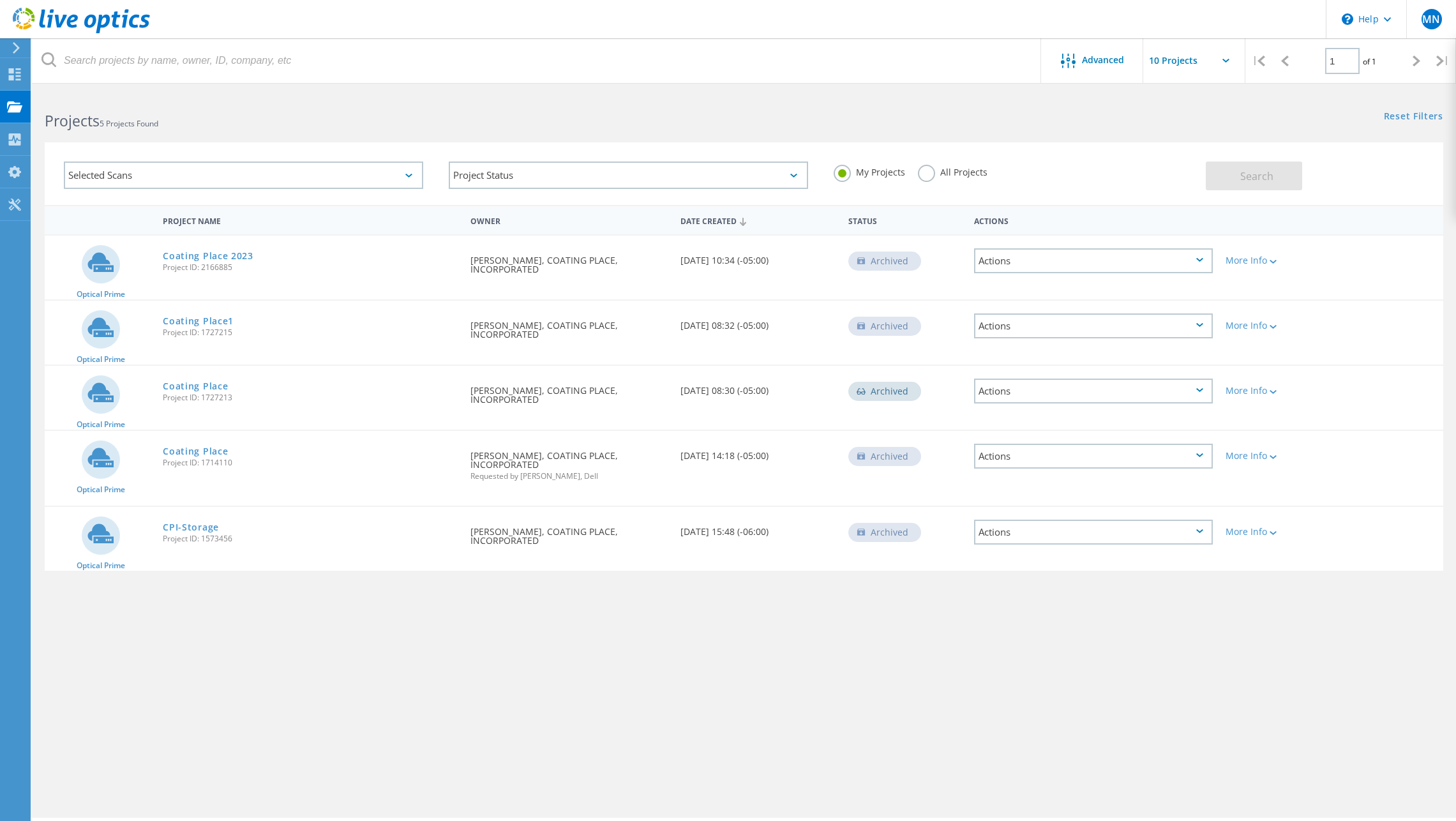
click at [0, 0] on div "Collectors" at bounding box center [0, 0] width 0 height 0
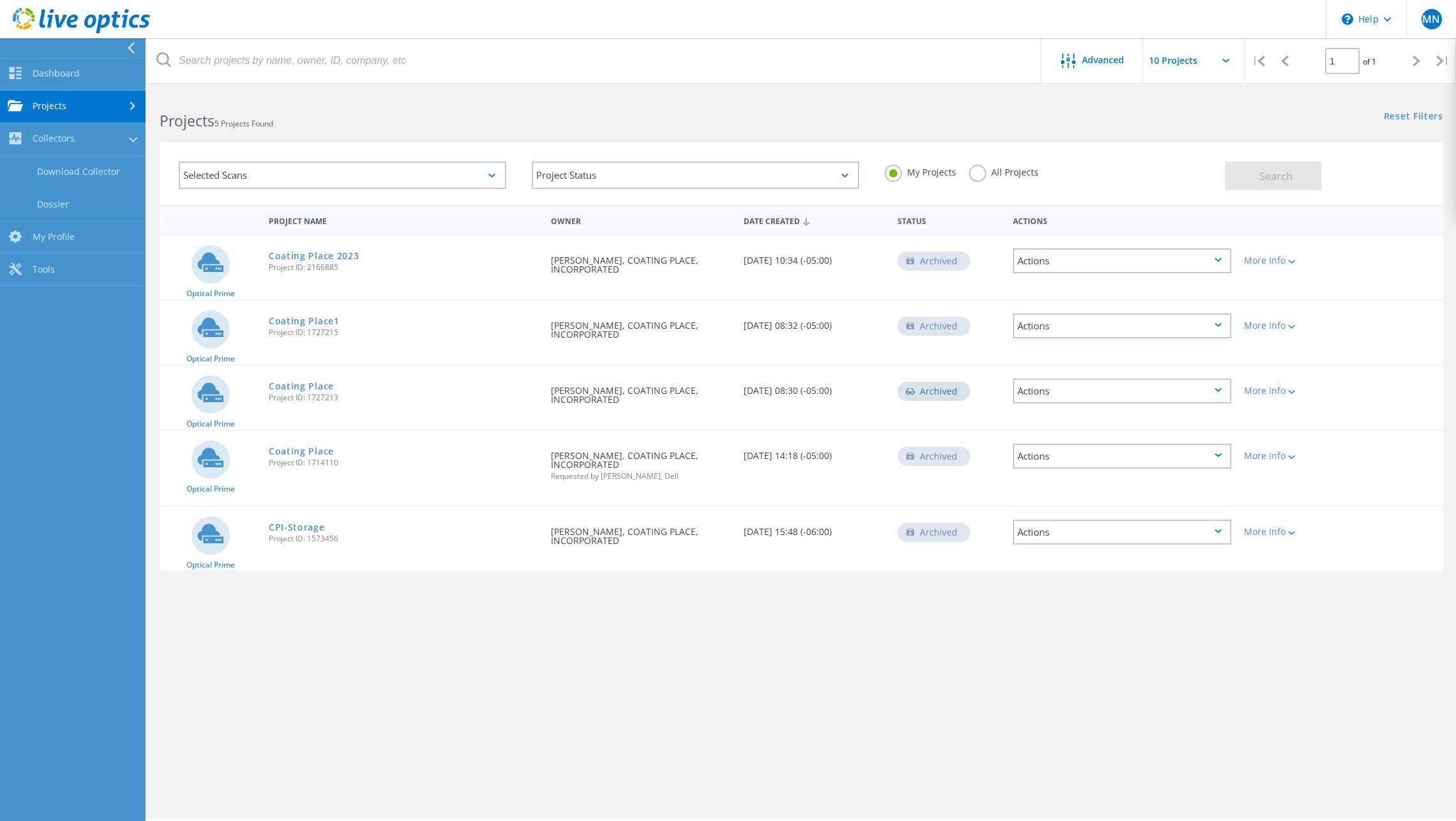
click at [72, 111] on link "Projects" at bounding box center [73, 107] width 145 height 33
click at [67, 214] on link "Optical Prime Collector Runs" at bounding box center [73, 208] width 145 height 41
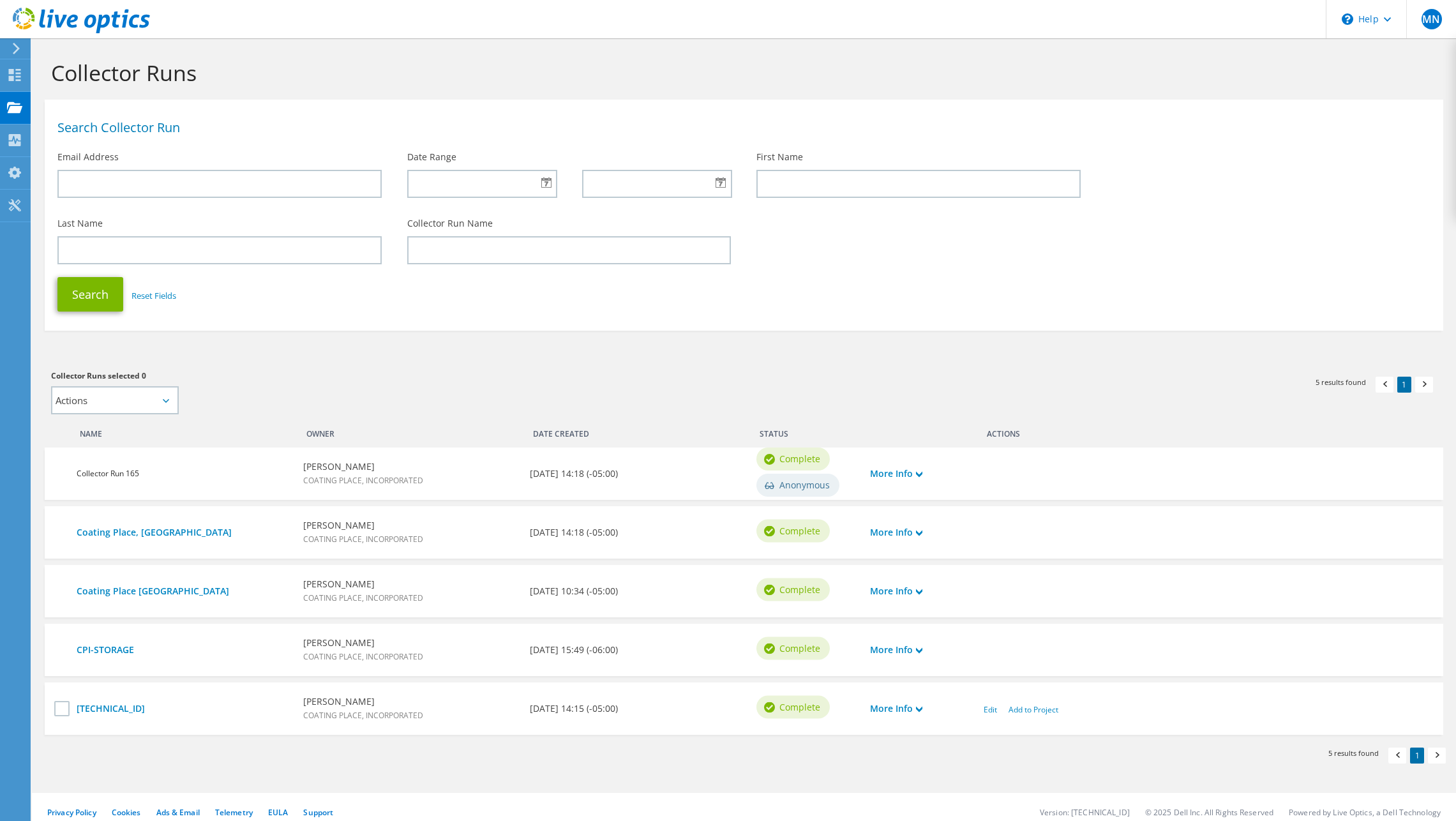
click at [9, 46] on div at bounding box center [14, 48] width 14 height 11
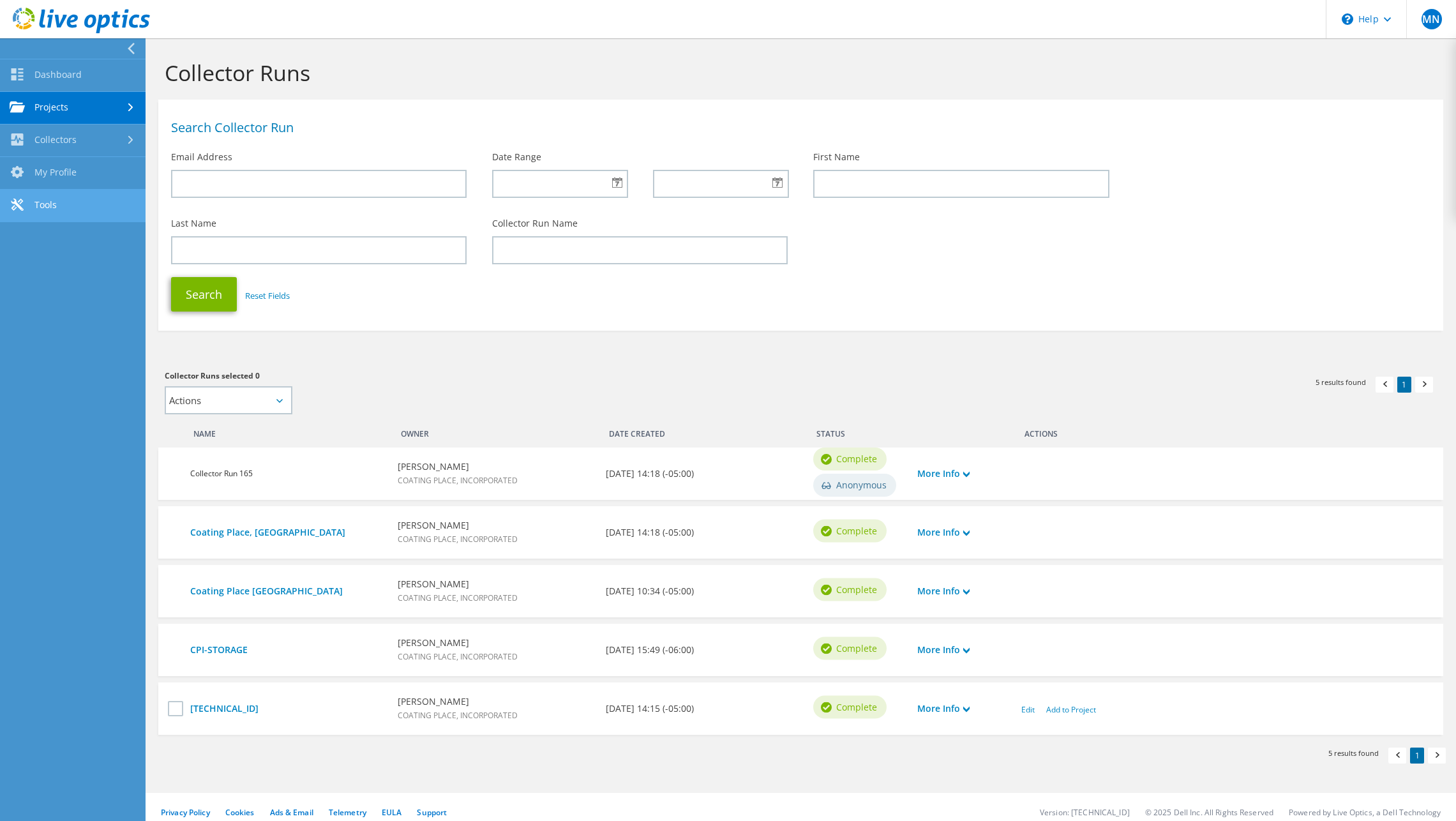
click at [57, 202] on link "Tools" at bounding box center [73, 206] width 145 height 33
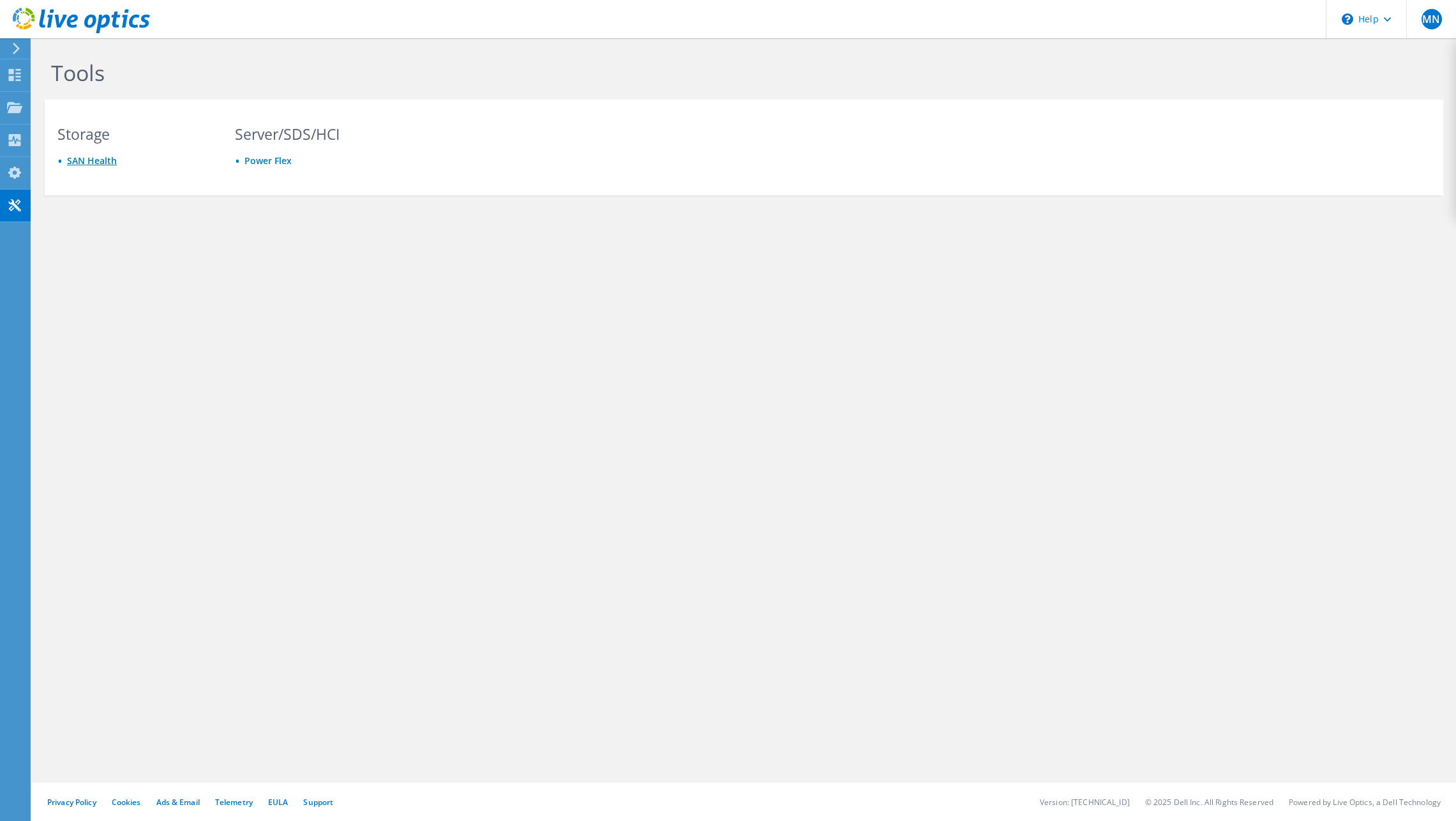
click at [98, 162] on link "SAN Health" at bounding box center [92, 161] width 50 height 12
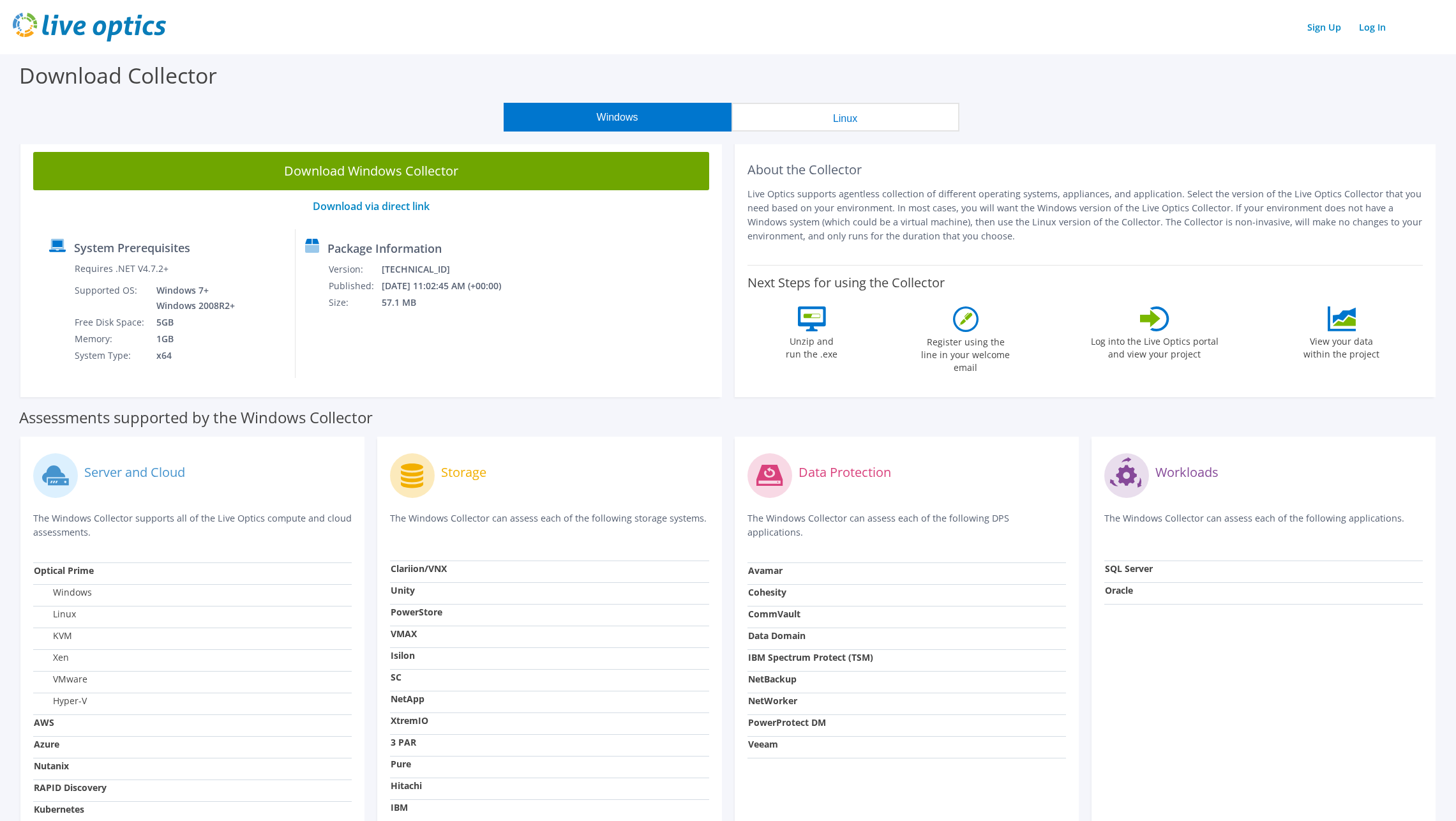
scroll to position [128, 0]
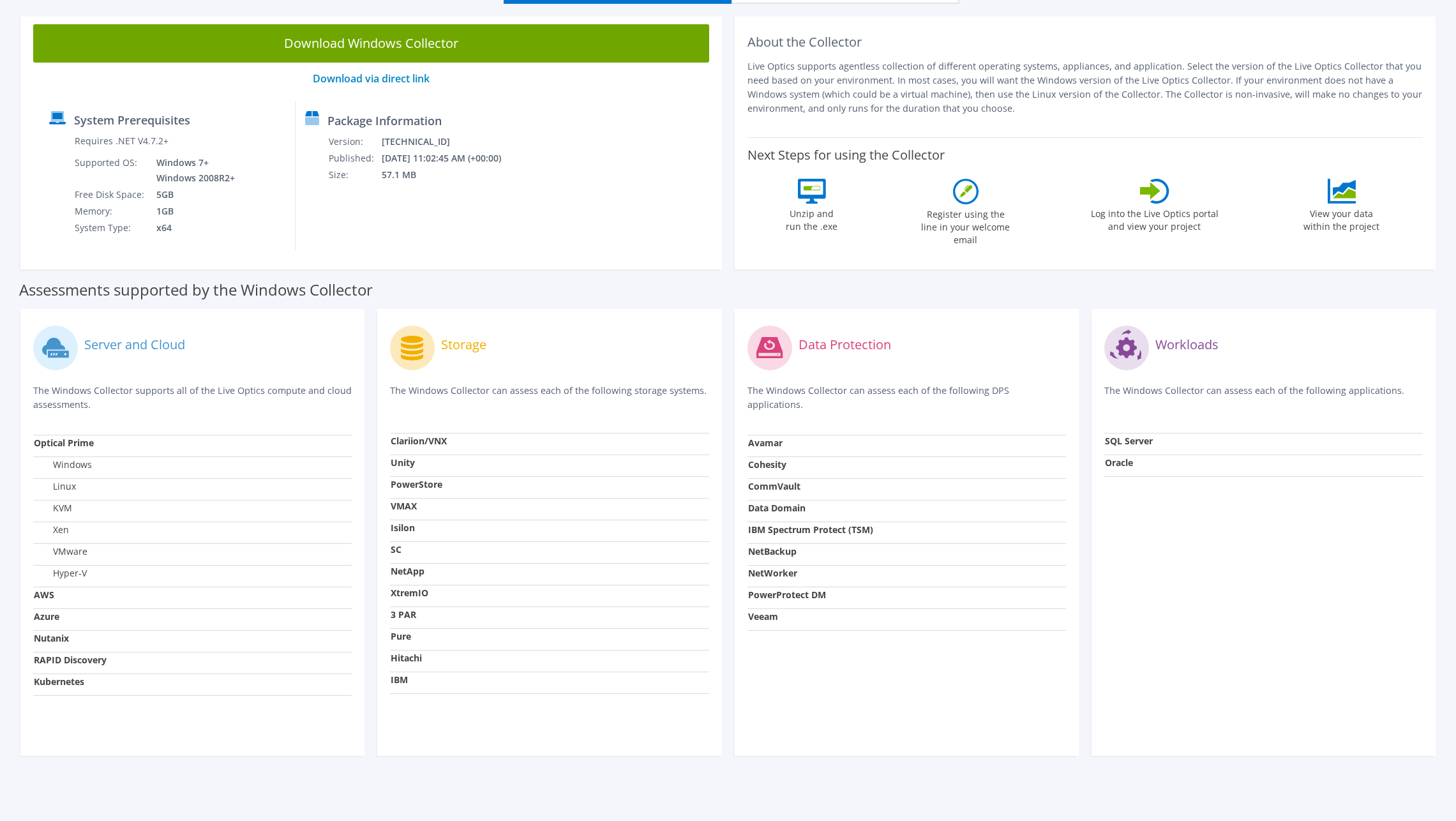
click at [762, 291] on div "Assessments supported by the Windows Collector" at bounding box center [728, 286] width 1418 height 32
